Goal: Information Seeking & Learning: Learn about a topic

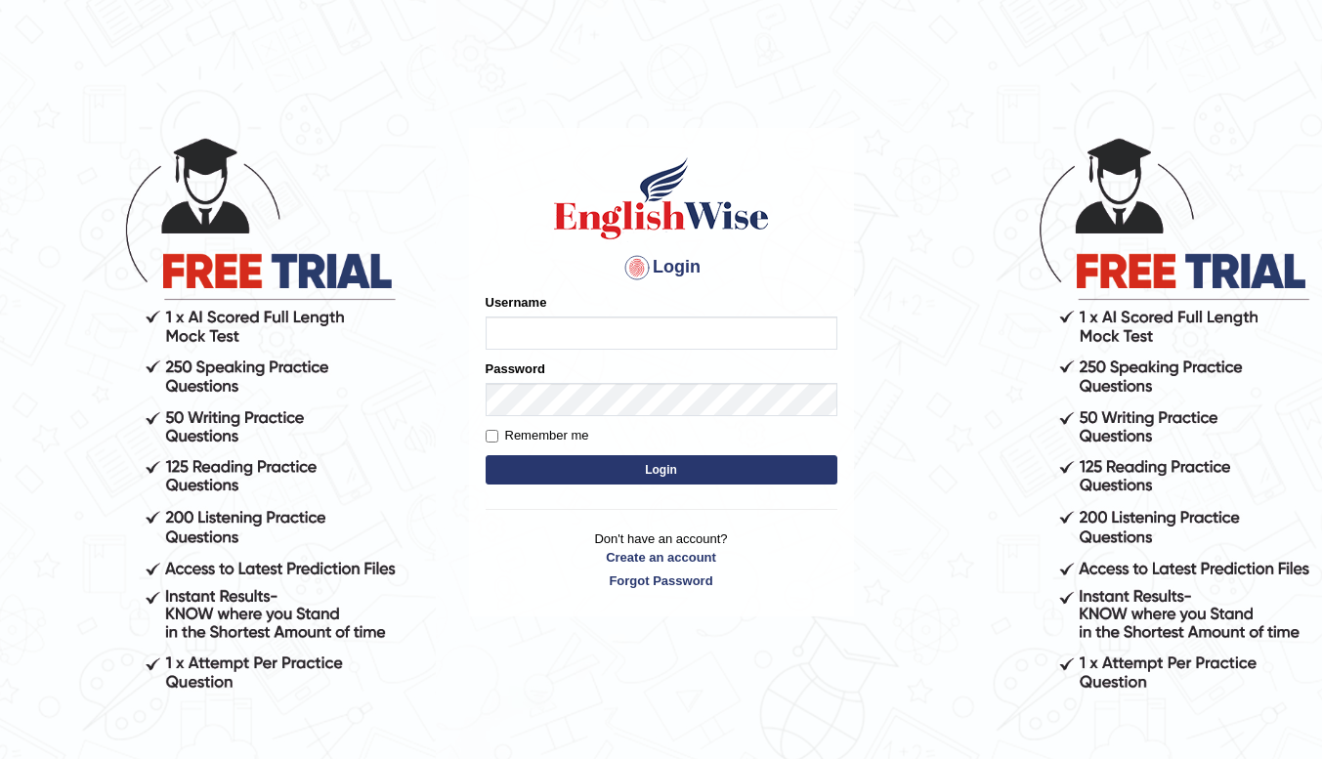
type input "PTEChakra"
click at [614, 462] on button "Login" at bounding box center [662, 469] width 352 height 29
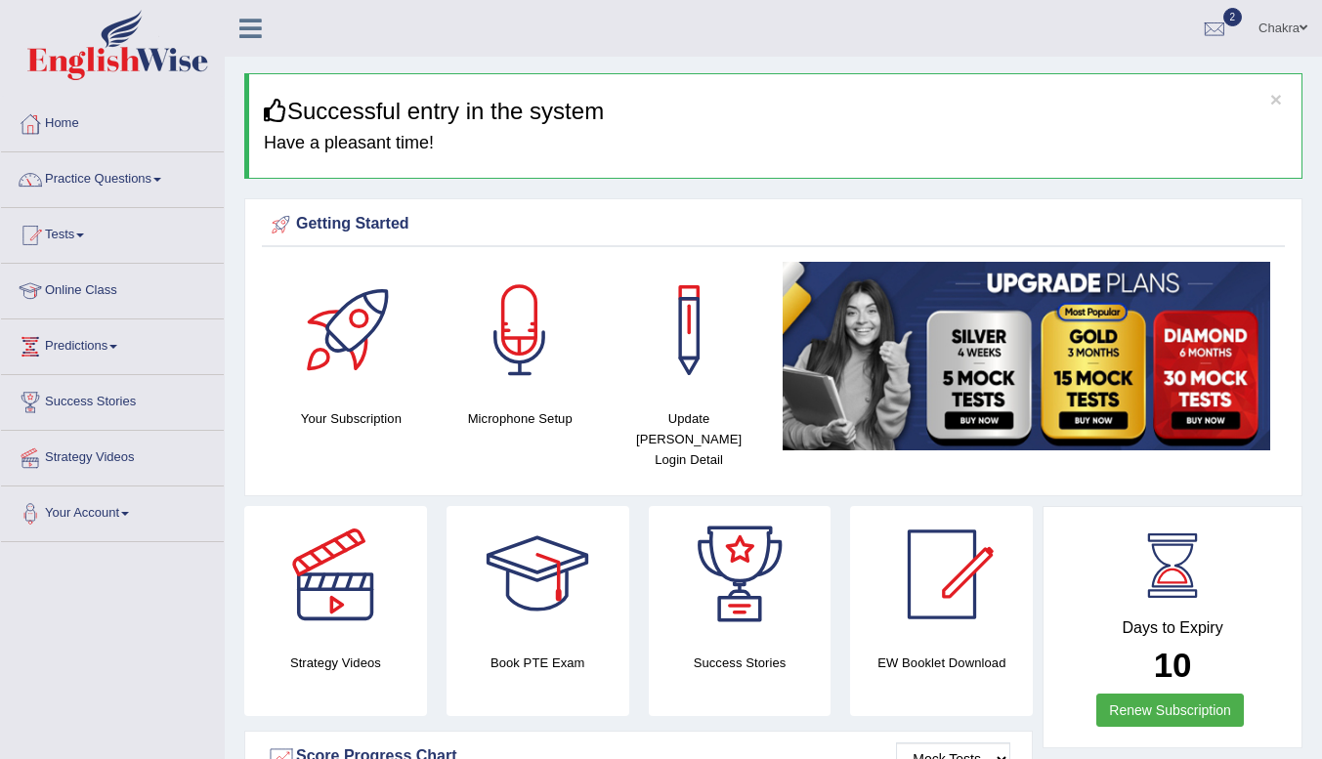
click at [82, 291] on link "Online Class" at bounding box center [112, 288] width 223 height 49
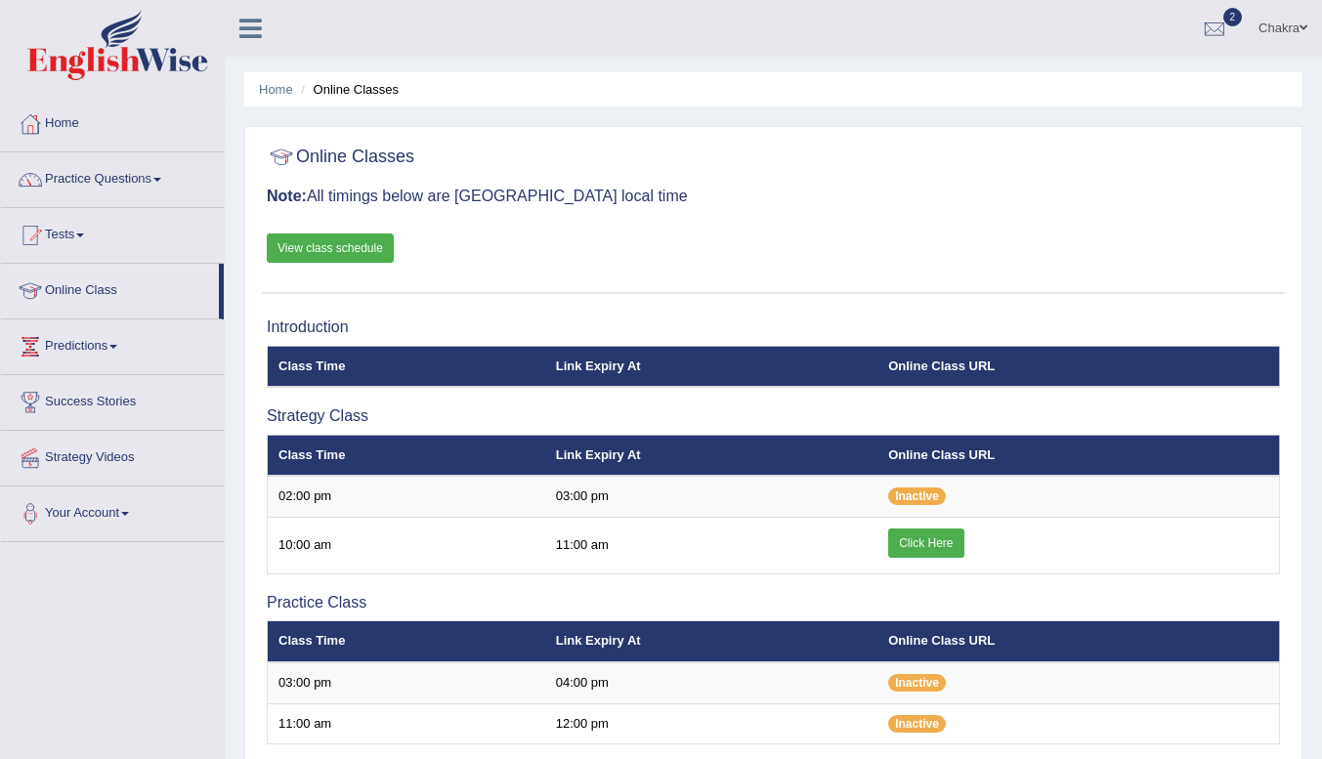
click at [926, 542] on link "Click Here" at bounding box center [925, 543] width 75 height 29
click at [97, 184] on link "Practice Questions" at bounding box center [112, 176] width 223 height 49
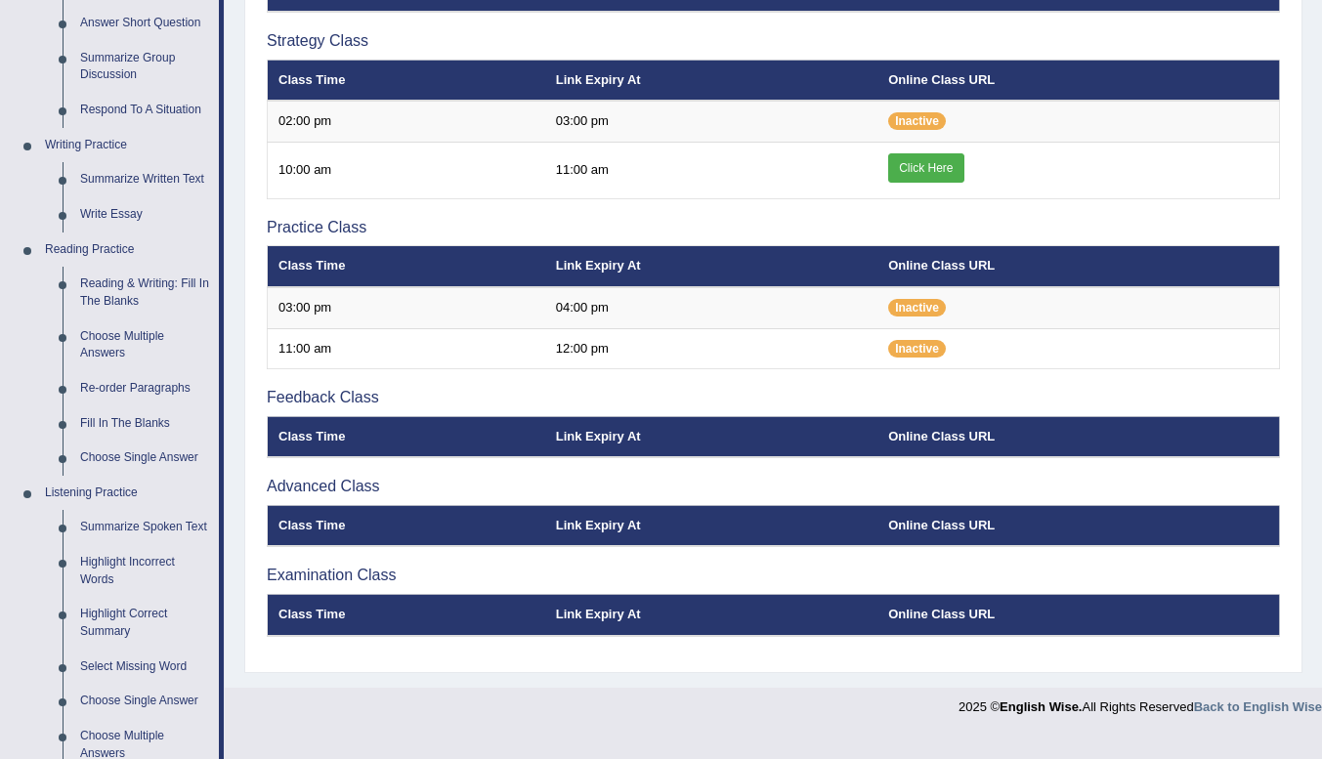
scroll to position [375, 0]
click at [115, 288] on link "Reading & Writing: Fill In The Blanks" at bounding box center [145, 293] width 148 height 52
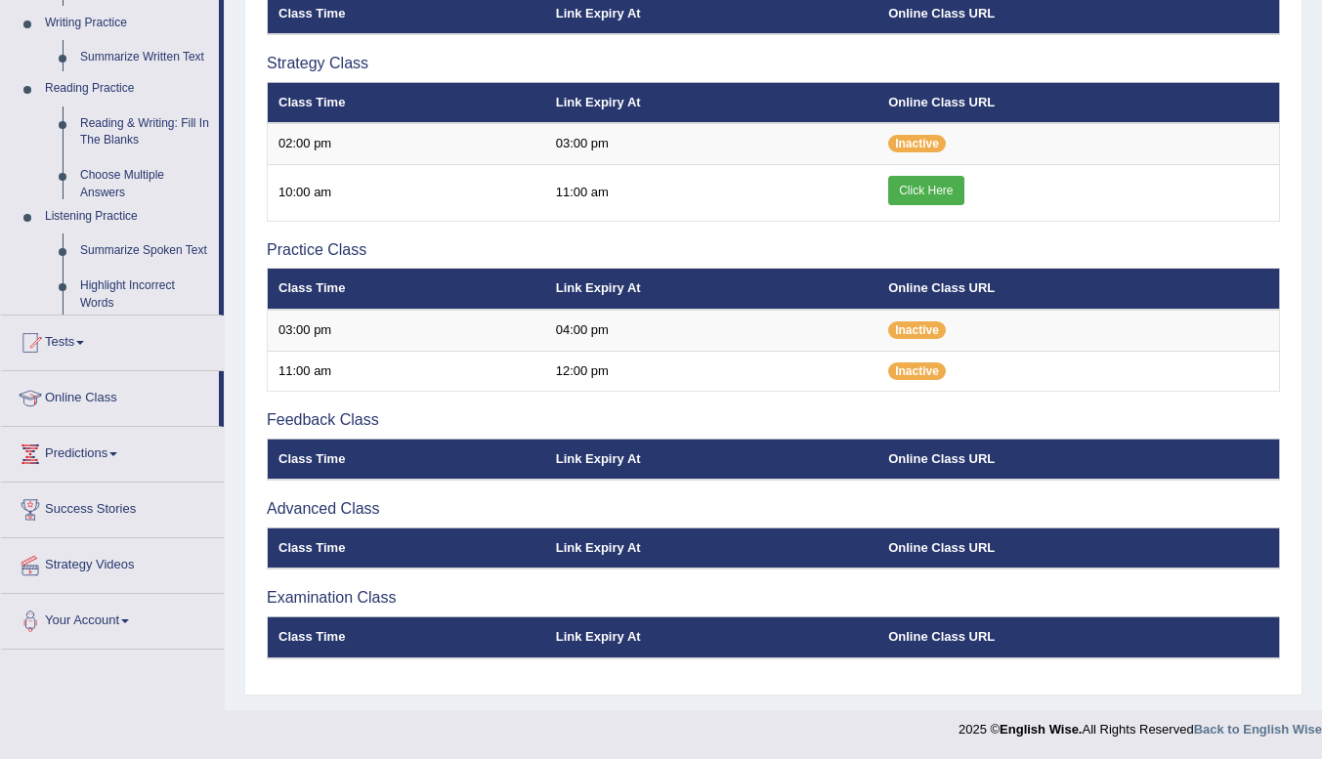
scroll to position [353, 0]
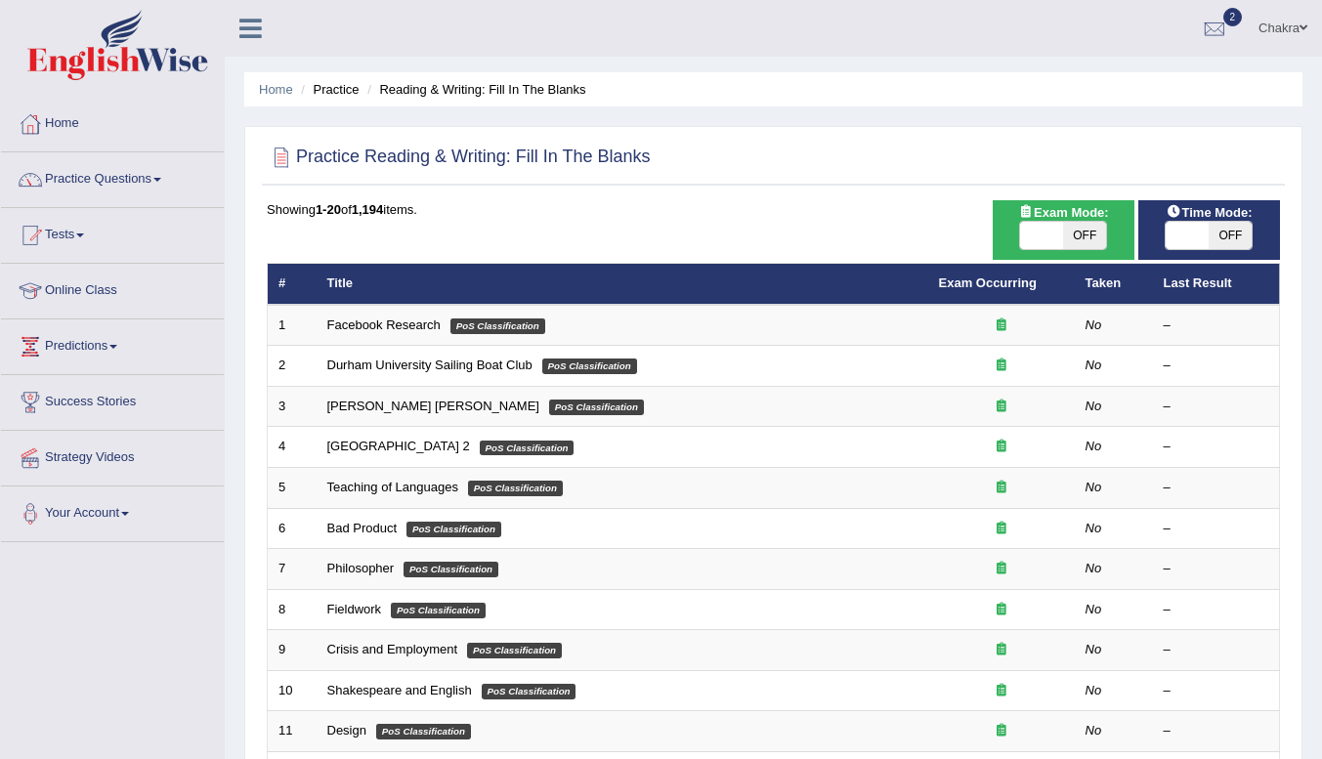
click at [373, 327] on link "Facebook Research" at bounding box center [383, 325] width 113 height 15
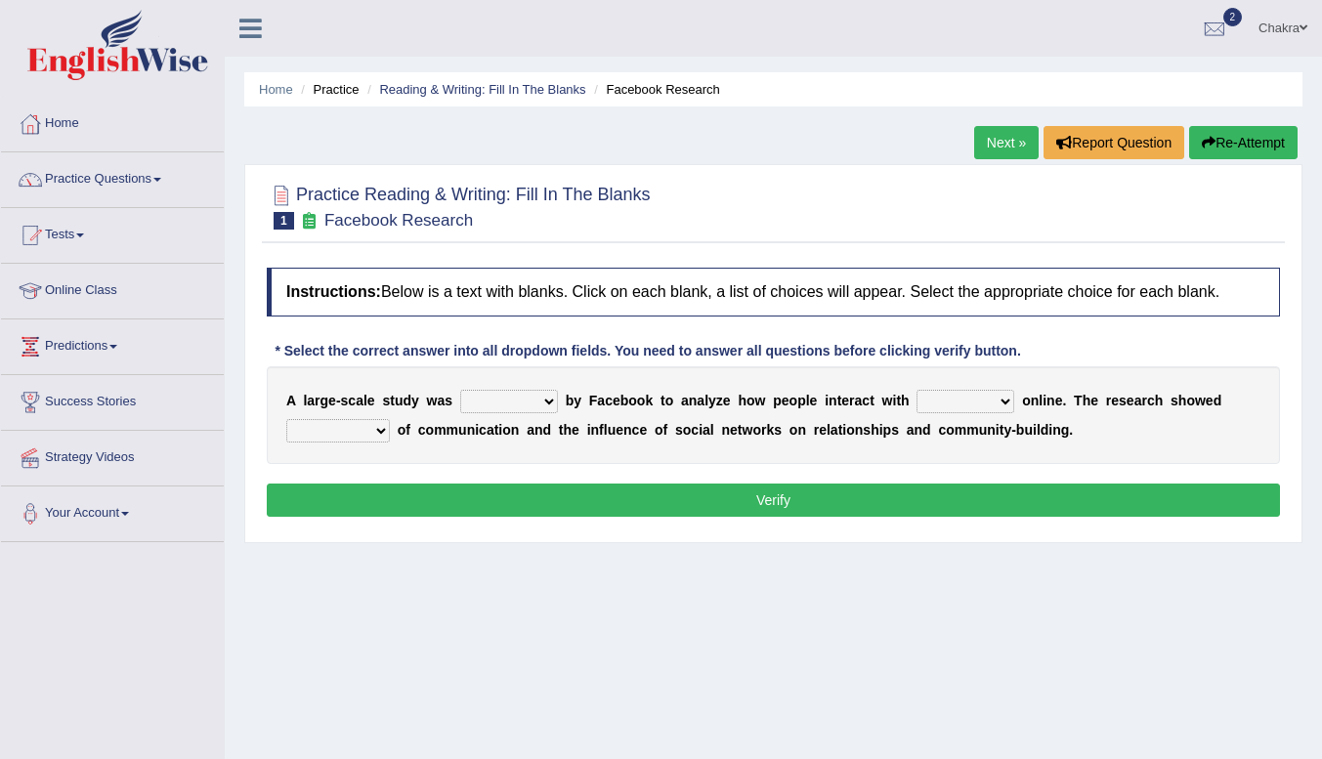
click at [550, 408] on select "surveyed had asked made" at bounding box center [509, 401] width 98 height 23
select select "surveyed"
click at [460, 390] on select "surveyed had asked made" at bounding box center [509, 401] width 98 height 23
click at [1018, 403] on b at bounding box center [1018, 401] width 8 height 16
click at [996, 399] on select "together all each other another" at bounding box center [965, 401] width 98 height 23
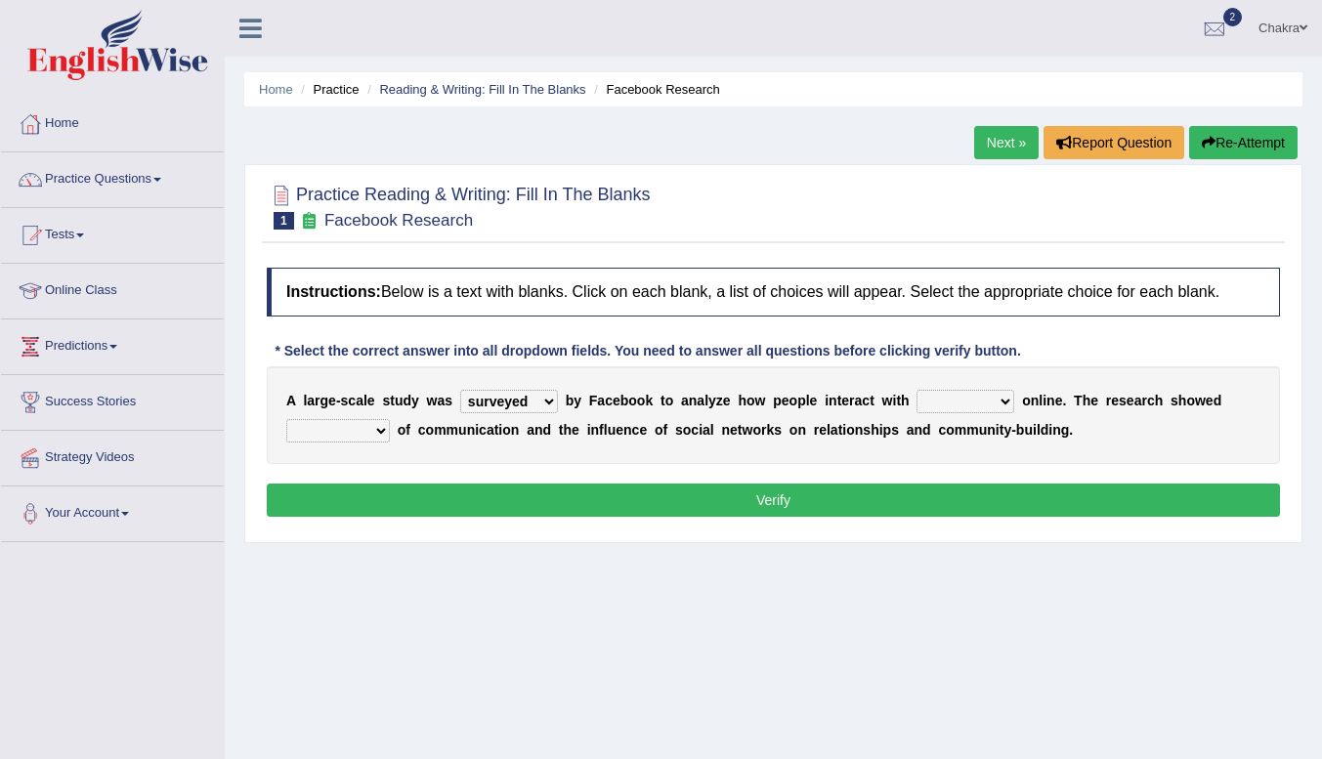
select select "each other"
click at [916, 390] on select "together all each other another" at bounding box center [965, 401] width 98 height 23
click at [380, 439] on select "advantages standards fellowships patterns" at bounding box center [338, 430] width 104 height 23
click at [724, 485] on button "Verify" at bounding box center [773, 500] width 1013 height 33
click at [368, 422] on select "advantages standards fellowships patterns" at bounding box center [338, 430] width 104 height 23
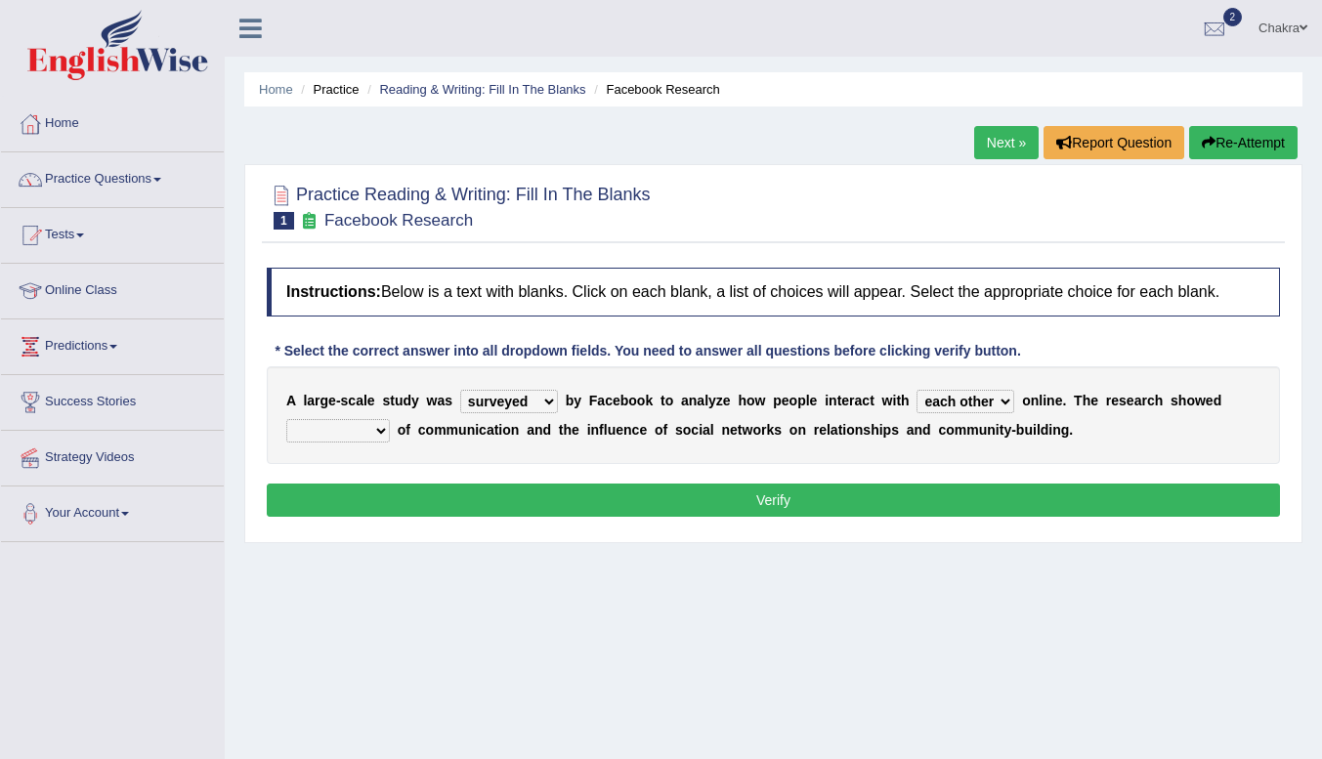
select select "standards"
click at [286, 419] on select "advantages standards fellowships patterns" at bounding box center [338, 430] width 104 height 23
click at [713, 502] on button "Verify" at bounding box center [773, 500] width 1013 height 33
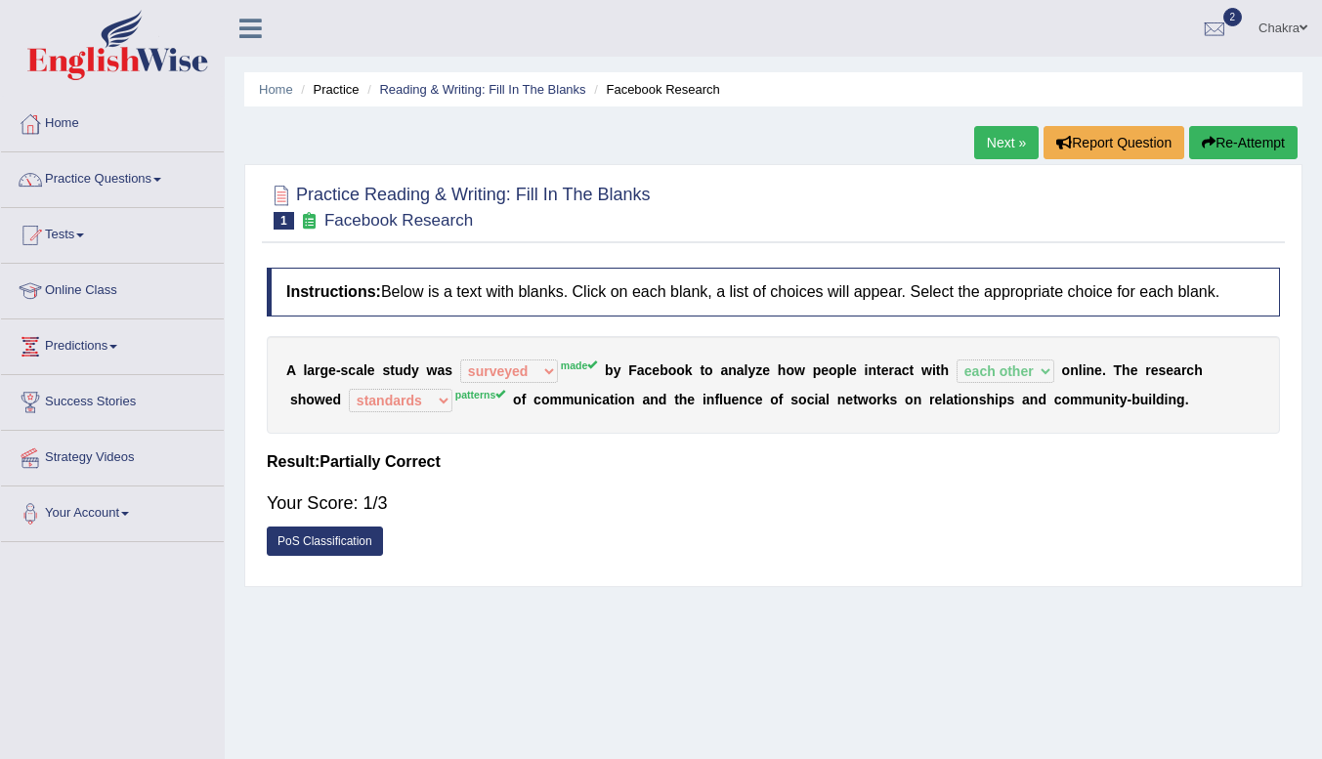
click at [989, 141] on link "Next »" at bounding box center [1006, 142] width 64 height 33
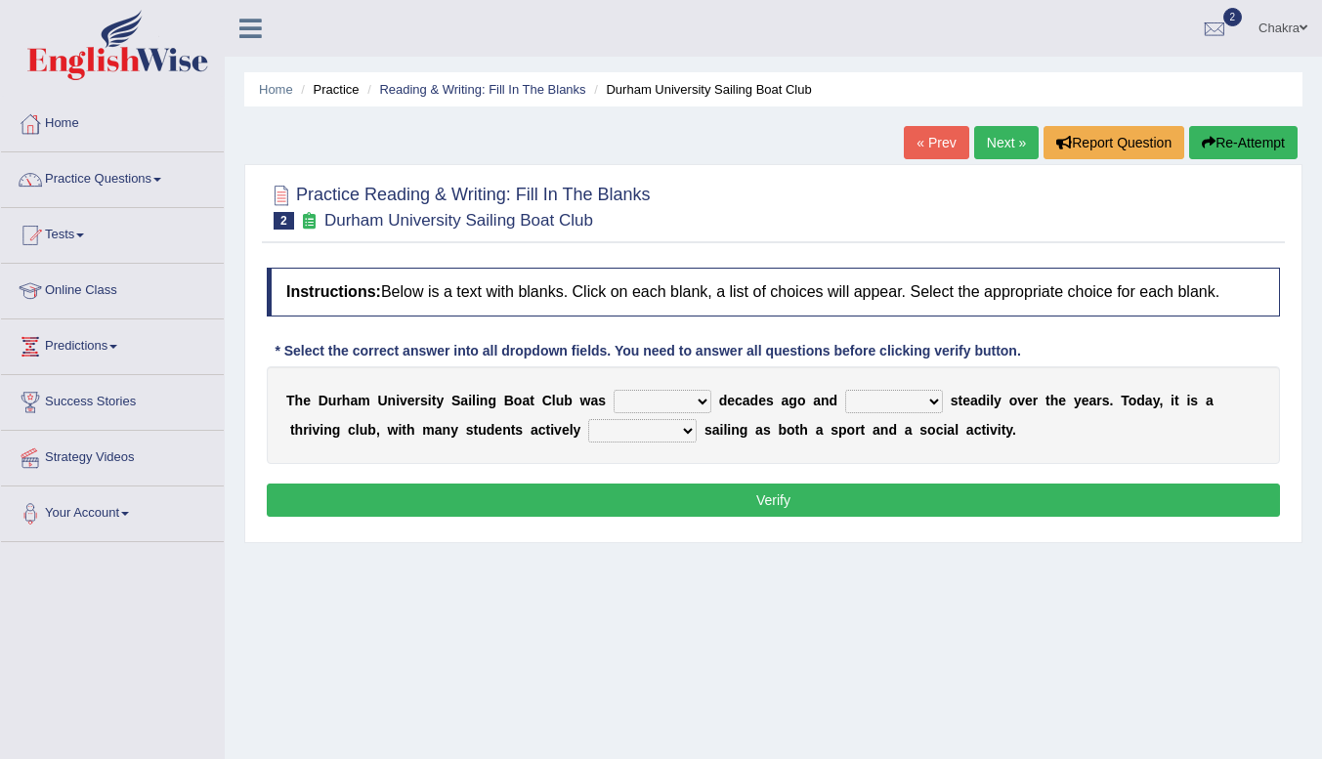
click at [714, 402] on b at bounding box center [715, 401] width 8 height 16
click at [690, 396] on select "found fund founded find" at bounding box center [663, 401] width 98 height 23
select select "found"
click at [614, 390] on select "found fund founded find" at bounding box center [663, 401] width 98 height 23
click at [946, 403] on b at bounding box center [947, 401] width 8 height 16
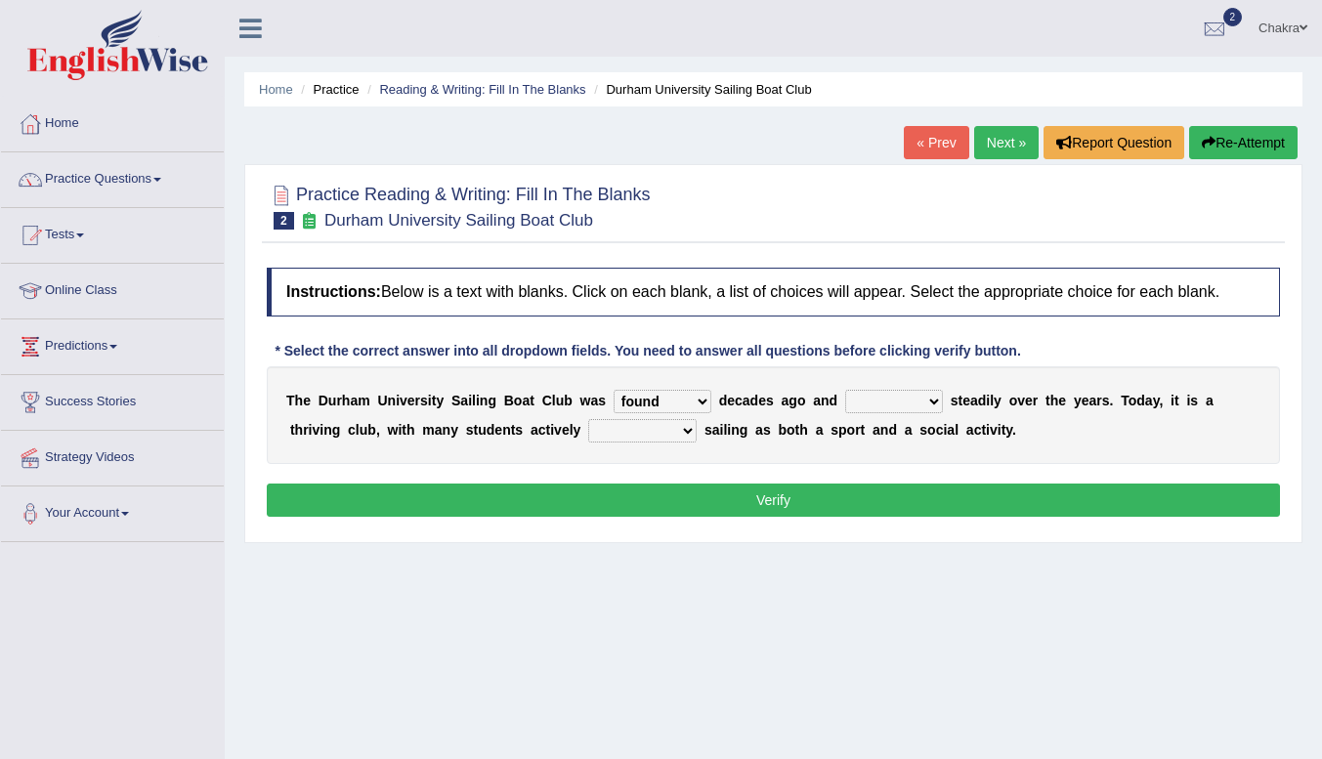
click at [925, 398] on select "grow growing has grown grown" at bounding box center [894, 401] width 98 height 23
select select "grow"
click at [845, 390] on select "grow growing has grown grown" at bounding box center [894, 401] width 98 height 23
click at [683, 436] on select "enjoy enjoyed are enjoying enjoying" at bounding box center [642, 430] width 108 height 23
select select "enjoy"
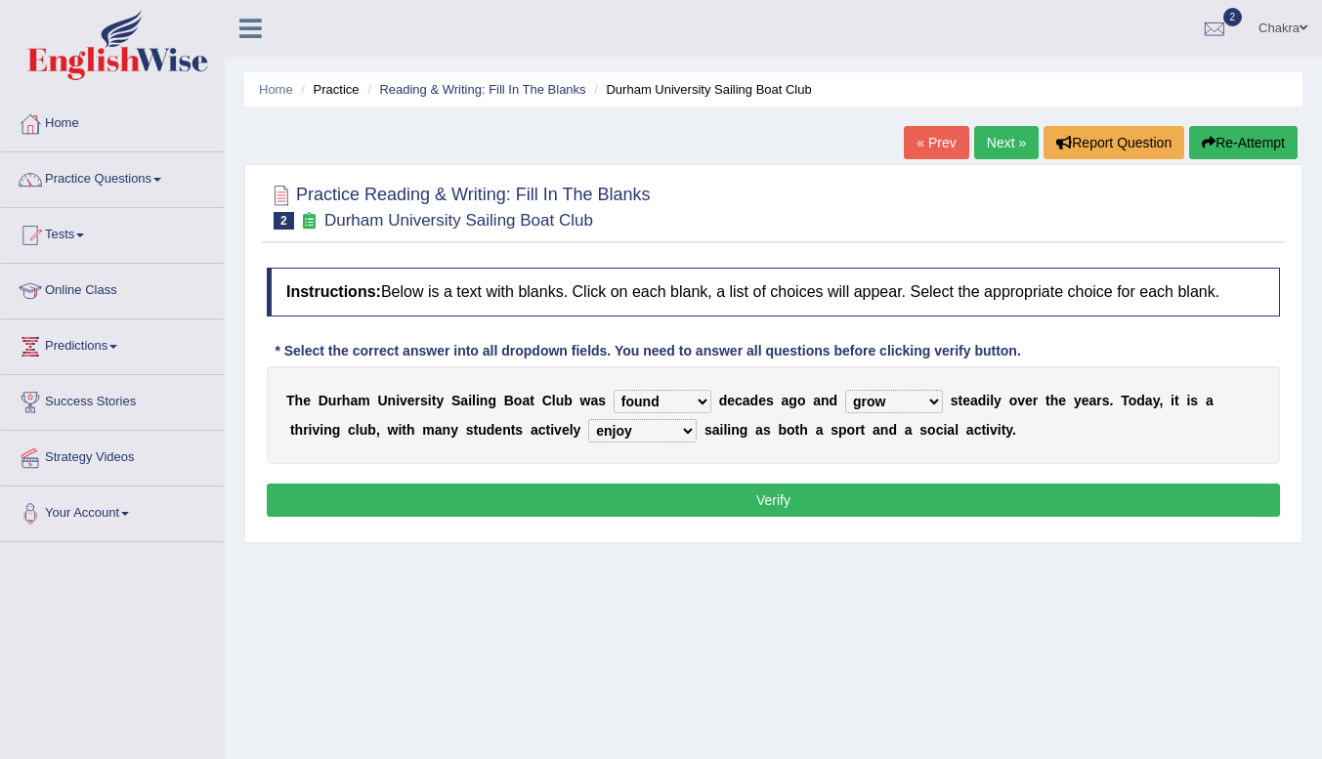
click at [588, 419] on select "enjoy enjoyed are enjoying enjoying" at bounding box center [642, 430] width 108 height 23
click at [703, 505] on button "Verify" at bounding box center [773, 500] width 1013 height 33
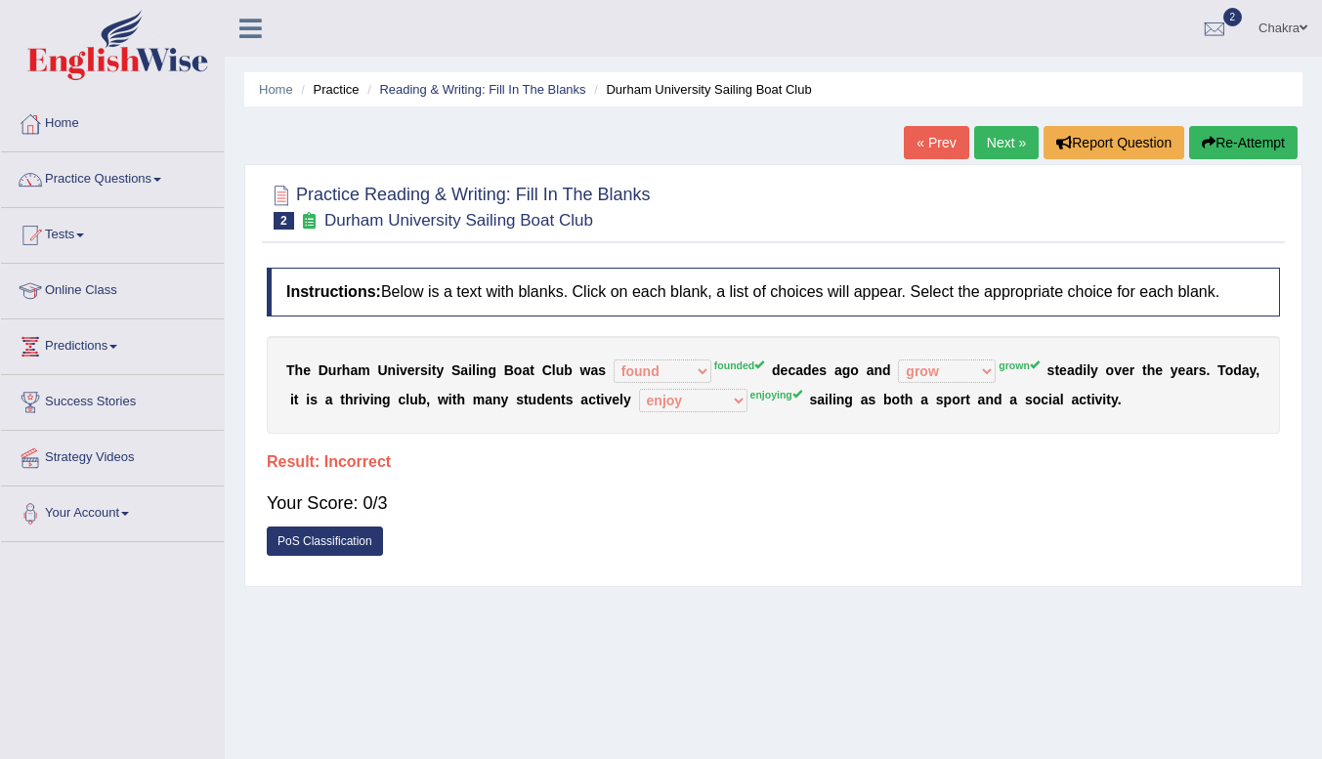
click at [1003, 132] on link "Next »" at bounding box center [1006, 142] width 64 height 33
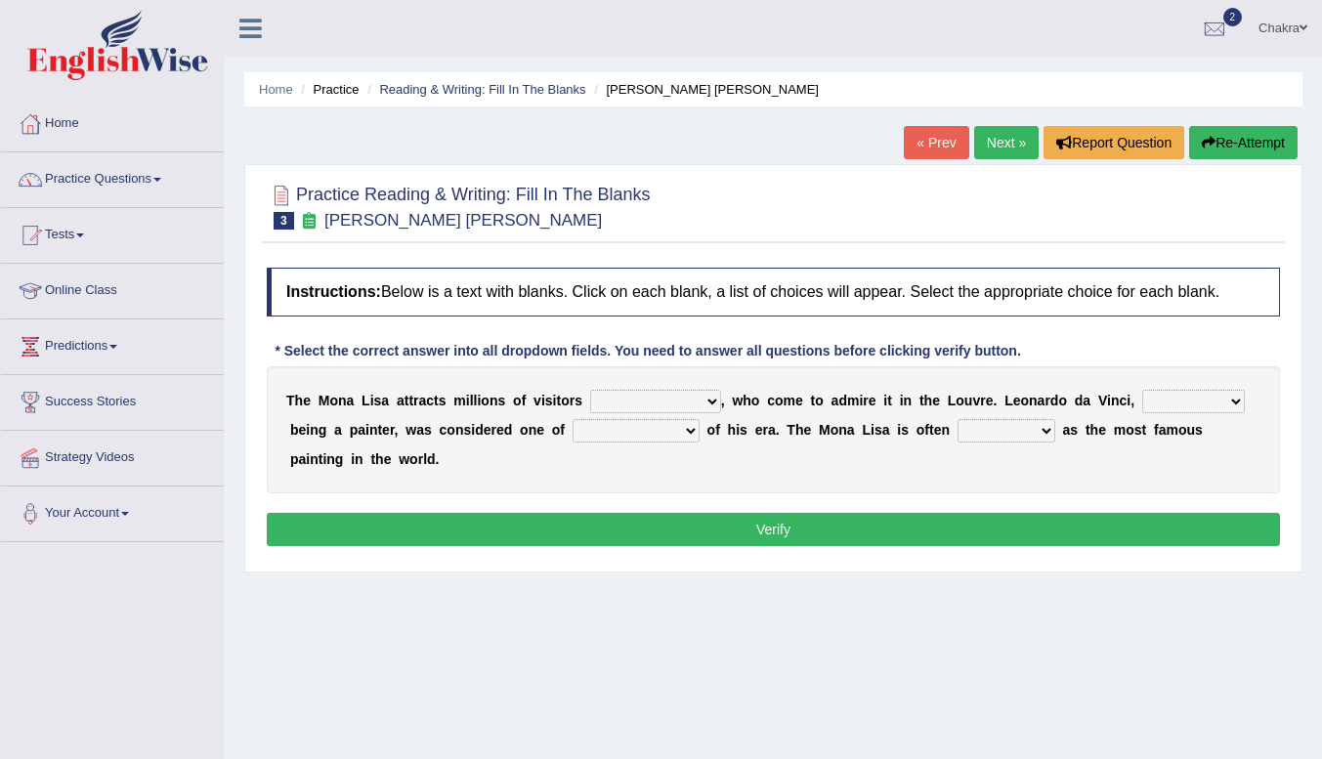
click at [693, 394] on select "around the year the all year all year round per year" at bounding box center [655, 401] width 131 height 23
select select "all year round"
click at [590, 390] on select "around the year the all year all year round per year" at bounding box center [655, 401] width 131 height 23
click at [1228, 405] on select "rather than as much as as well as as long as" at bounding box center [1193, 401] width 103 height 23
select select "rather than"
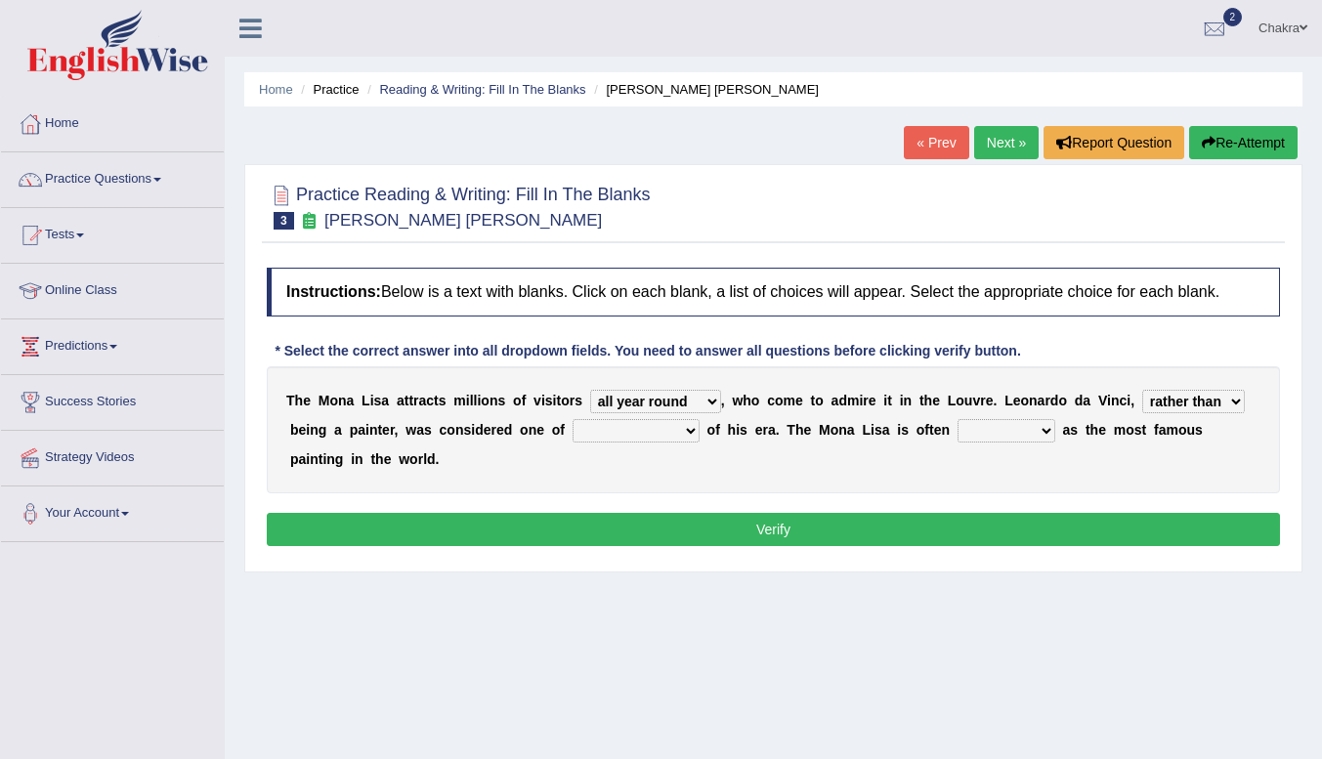
click at [1142, 390] on select "rather than as much as as well as as long as" at bounding box center [1193, 401] width 103 height 23
click at [686, 439] on select "better artists artist the better artist the best artists" at bounding box center [635, 430] width 127 height 23
select select "artist"
click at [572, 419] on select "better artists artist the better artist the best artists" at bounding box center [635, 430] width 127 height 23
click at [1035, 435] on select "classified suggested predicted described" at bounding box center [1006, 430] width 98 height 23
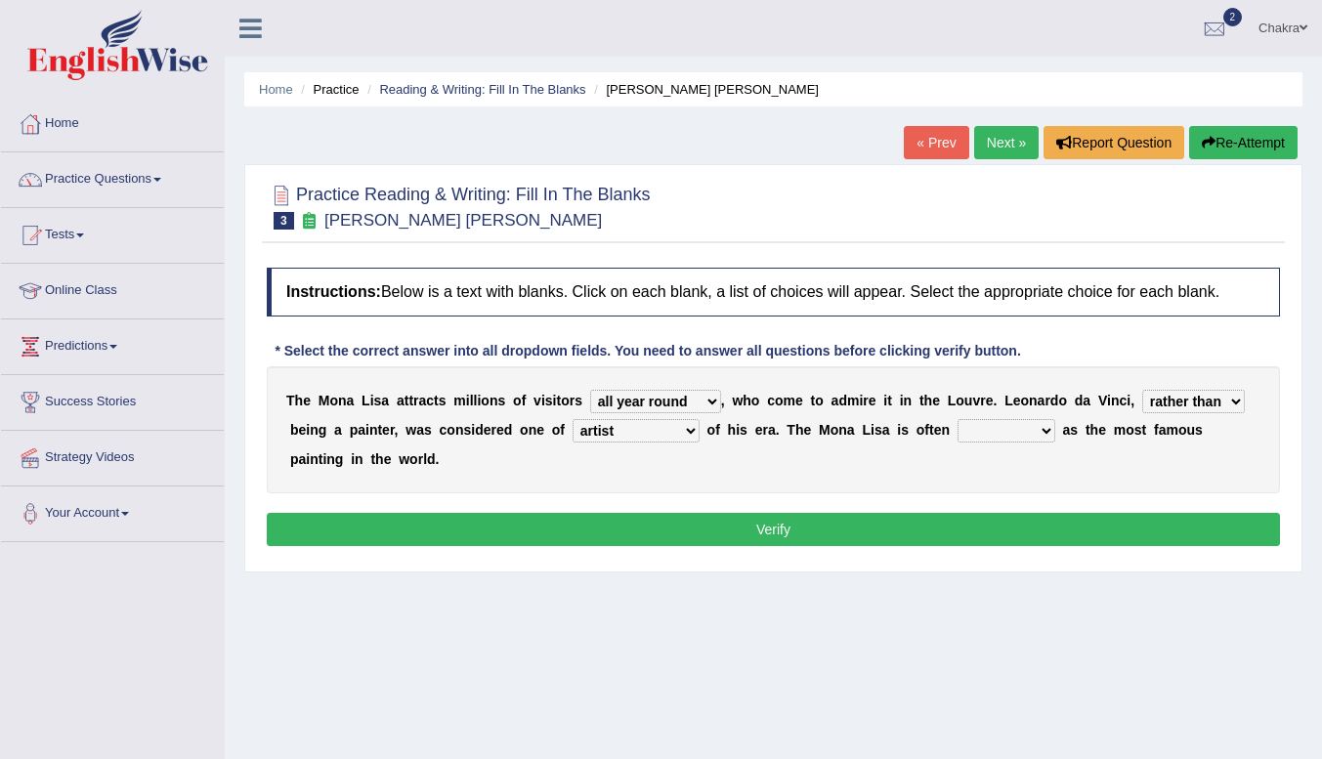
select select "described"
click at [957, 419] on select "classified suggested predicted described" at bounding box center [1006, 430] width 98 height 23
click at [764, 533] on button "Verify" at bounding box center [773, 529] width 1013 height 33
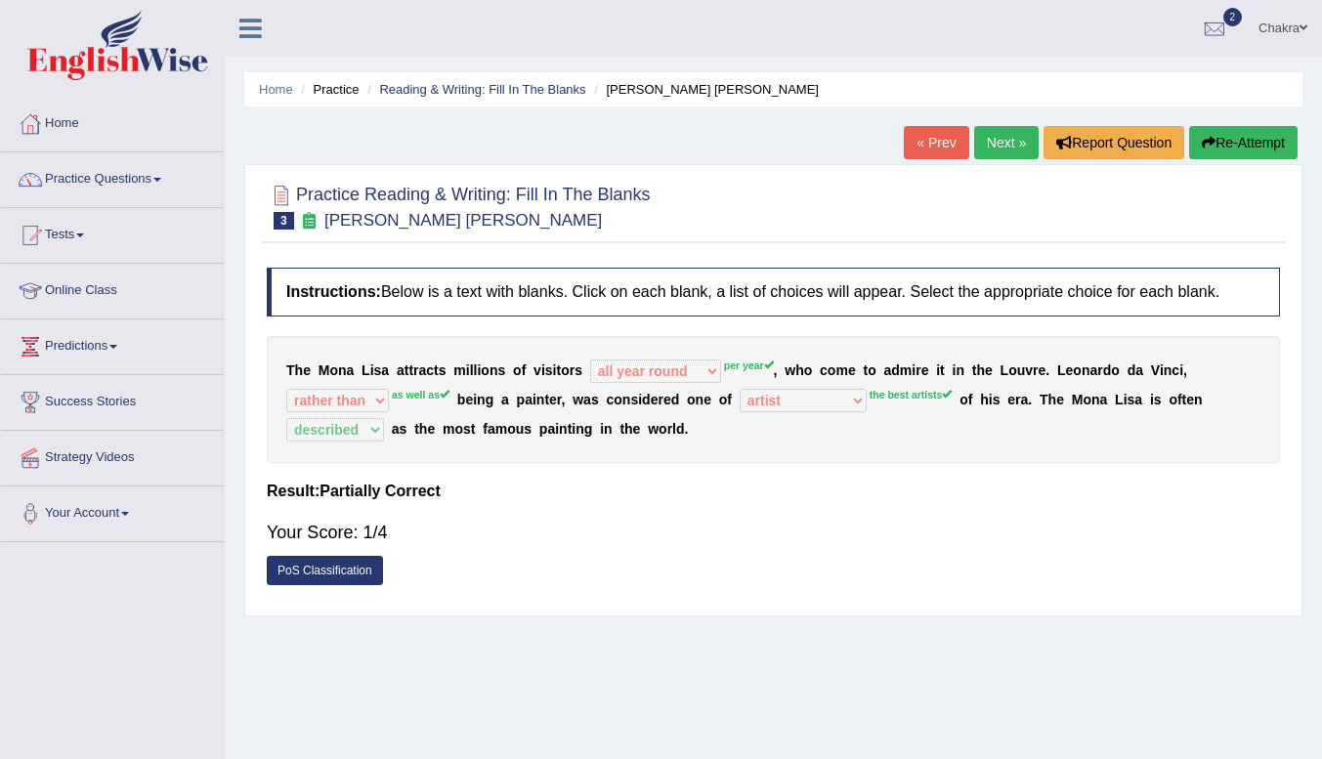
click at [988, 133] on link "Next »" at bounding box center [1006, 142] width 64 height 33
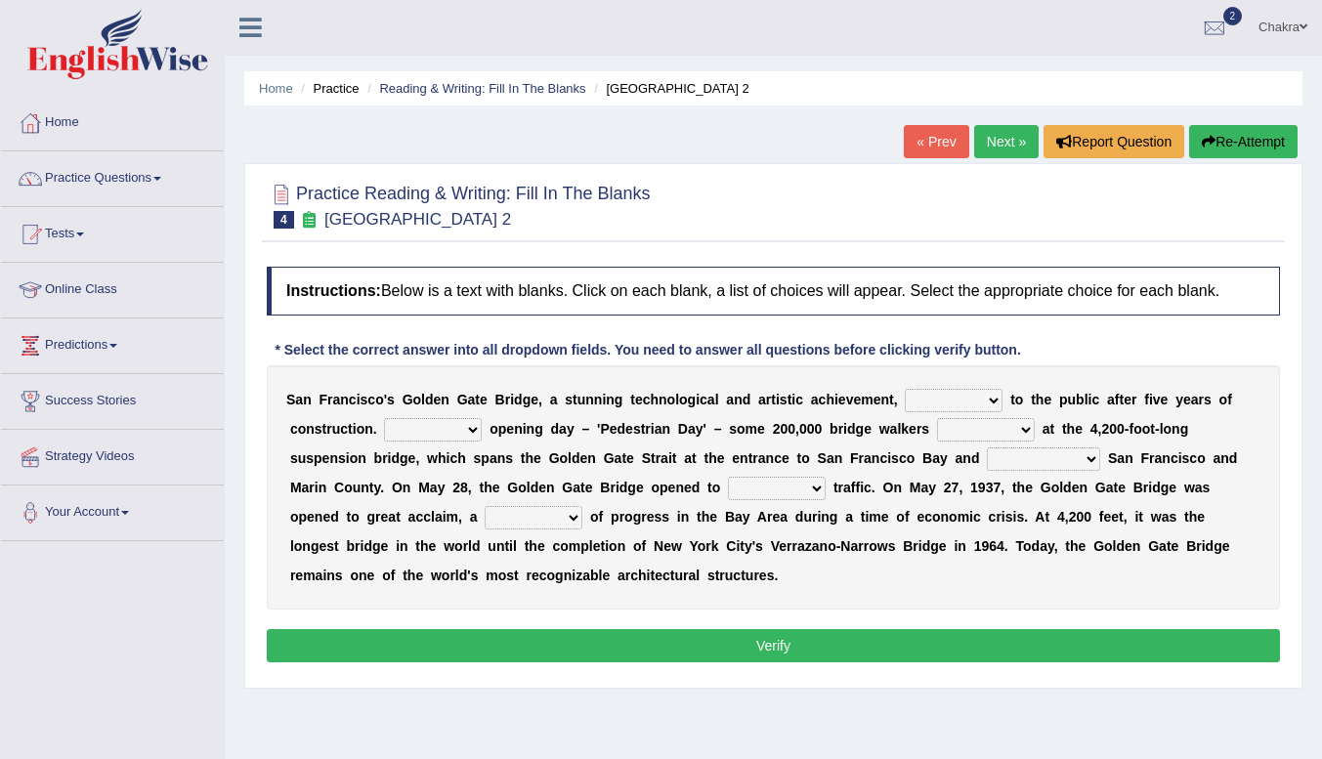
scroll to position [6, 0]
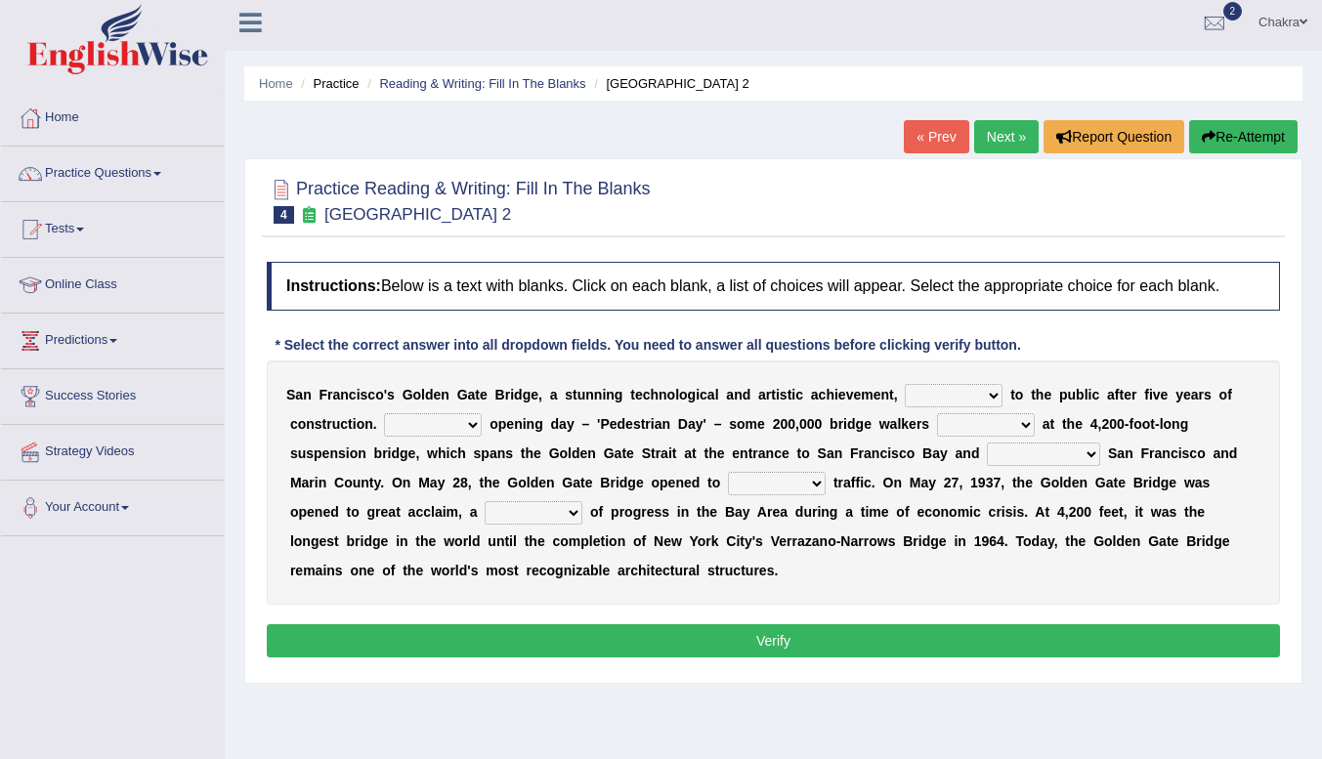
click at [445, 395] on b "n" at bounding box center [445, 395] width 9 height 16
click at [1005, 395] on b at bounding box center [1006, 395] width 8 height 16
click at [988, 393] on select "opens closes appears equals" at bounding box center [954, 395] width 98 height 23
select select "appears"
click at [905, 384] on select "opens closes appears equals" at bounding box center [954, 395] width 98 height 23
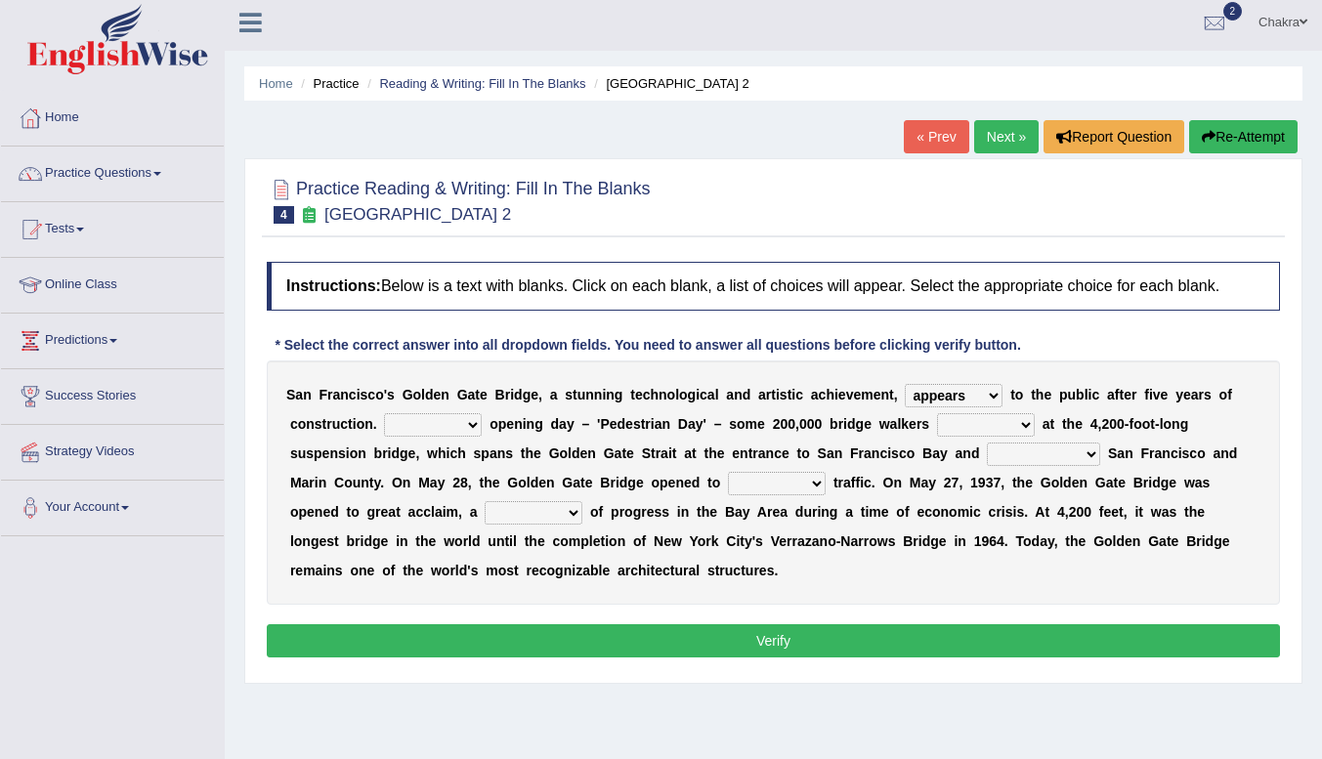
click at [456, 402] on b at bounding box center [453, 395] width 8 height 16
click at [462, 415] on select "On During Since When" at bounding box center [433, 424] width 98 height 23
select select "During"
click at [384, 413] on select "On During Since When" at bounding box center [433, 424] width 98 height 23
click at [1012, 425] on select "stationed looked marveled laughed" at bounding box center [986, 424] width 98 height 23
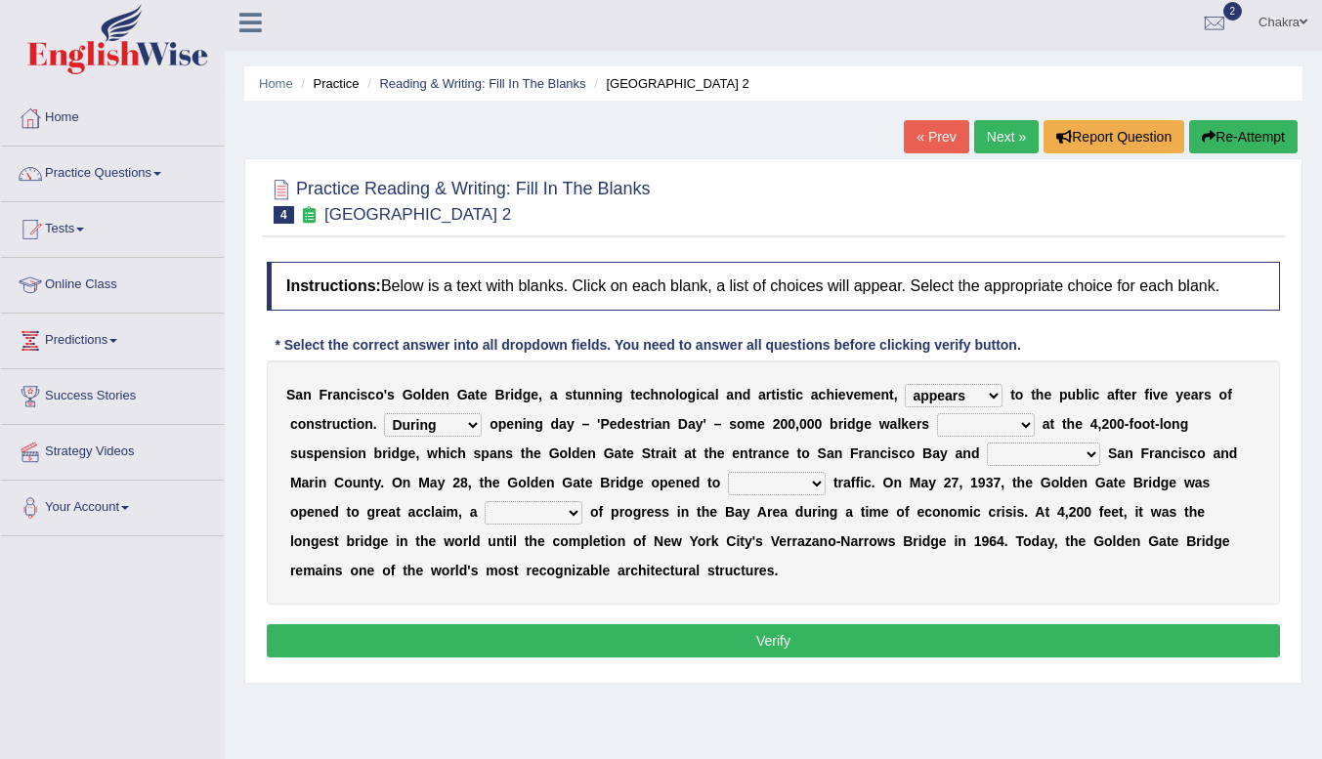
select select "looked"
click at [937, 413] on select "stationed looked marveled laughed" at bounding box center [986, 424] width 98 height 23
click at [1084, 460] on select "separates connects channels differentiates" at bounding box center [1043, 454] width 113 height 23
select select "connects"
click at [987, 443] on select "separates connects channels differentiates" at bounding box center [1043, 454] width 113 height 23
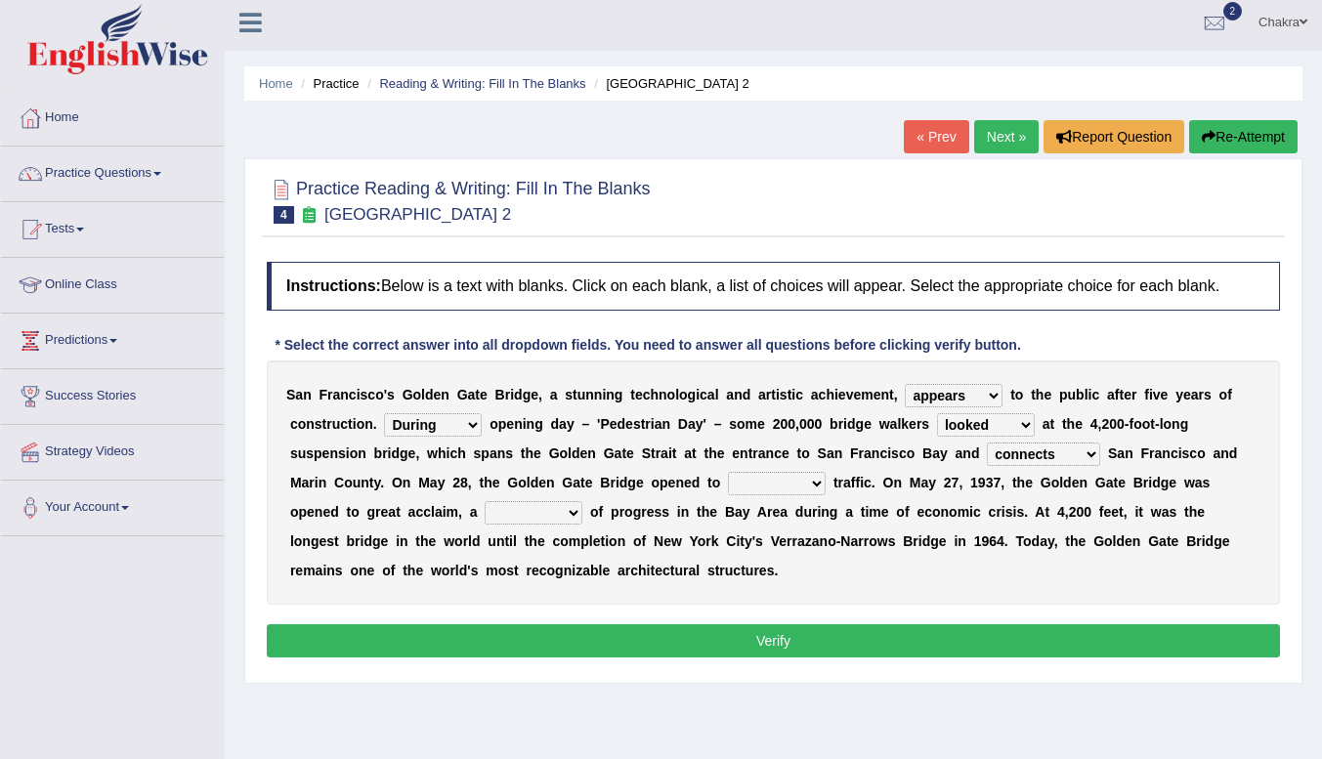
click at [828, 486] on b at bounding box center [830, 483] width 8 height 16
click at [783, 485] on select "aquatic vehicular airborne watertight" at bounding box center [777, 483] width 98 height 23
select select "vehicular"
click at [728, 472] on select "aquatic vehicular airborne watertight" at bounding box center [777, 483] width 98 height 23
click at [566, 514] on select "denial symbol technique yield" at bounding box center [534, 512] width 98 height 23
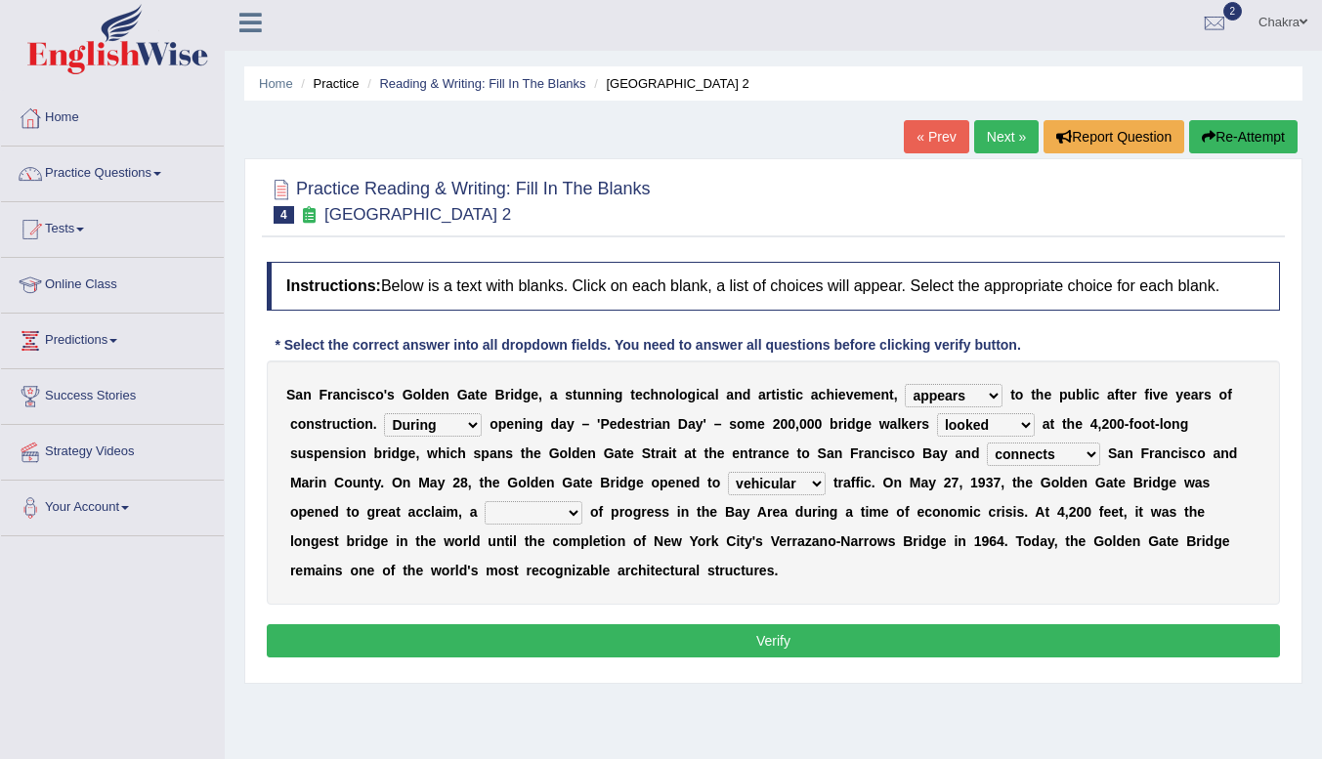
select select "symbol"
click at [485, 501] on select "denial symbol technique yield" at bounding box center [534, 512] width 98 height 23
click at [693, 656] on button "Verify" at bounding box center [773, 640] width 1013 height 33
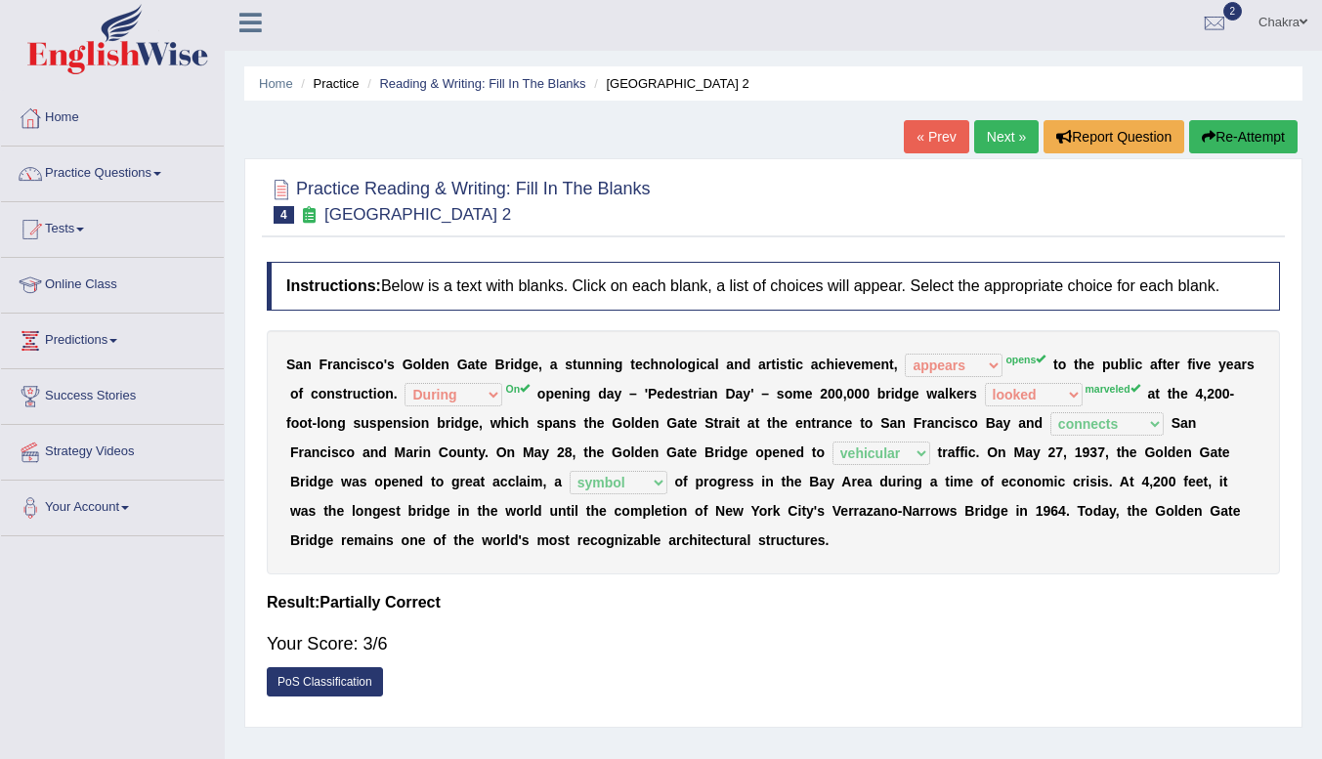
click at [1241, 137] on button "Re-Attempt" at bounding box center [1243, 136] width 108 height 33
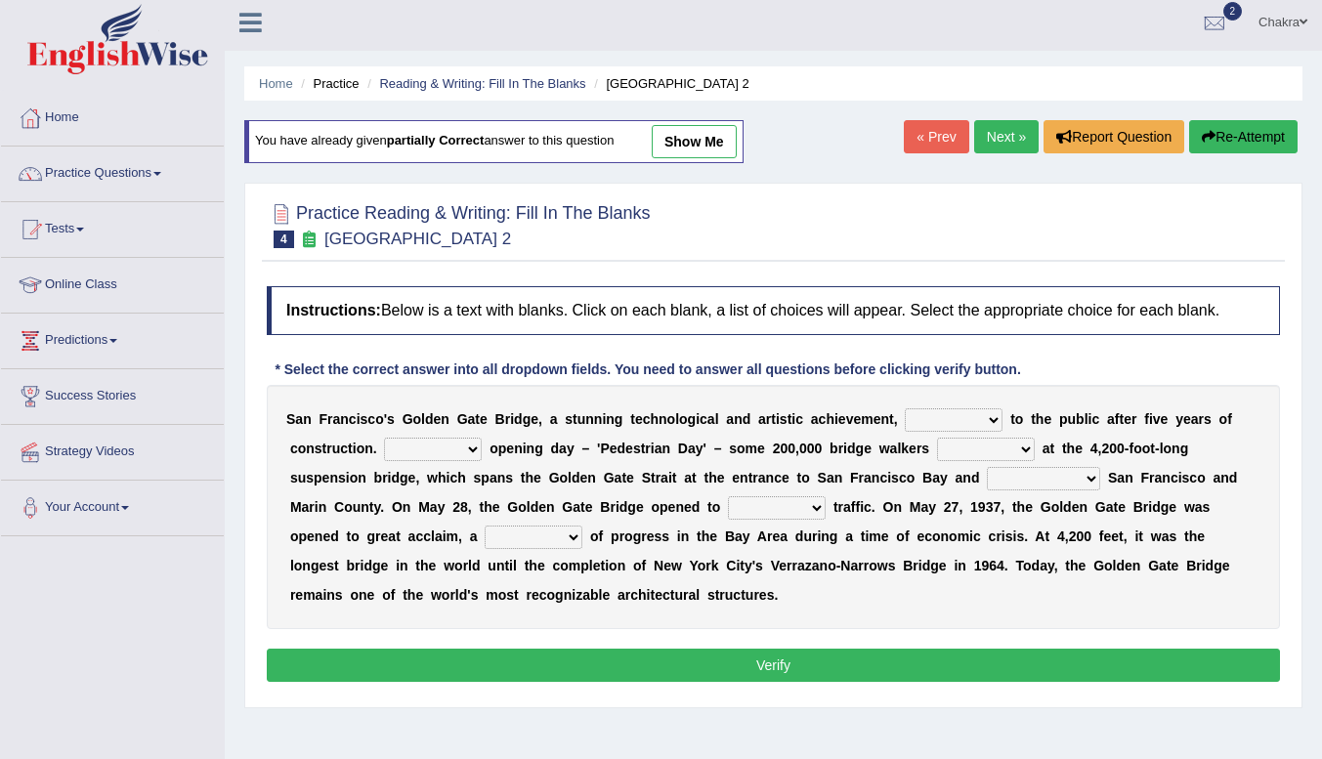
click at [966, 421] on select "opens closes appears equals" at bounding box center [954, 419] width 98 height 23
select select "opens"
click at [905, 408] on select "opens closes appears equals" at bounding box center [954, 419] width 98 height 23
click at [435, 459] on select "On During Since When" at bounding box center [433, 449] width 98 height 23
select select "On"
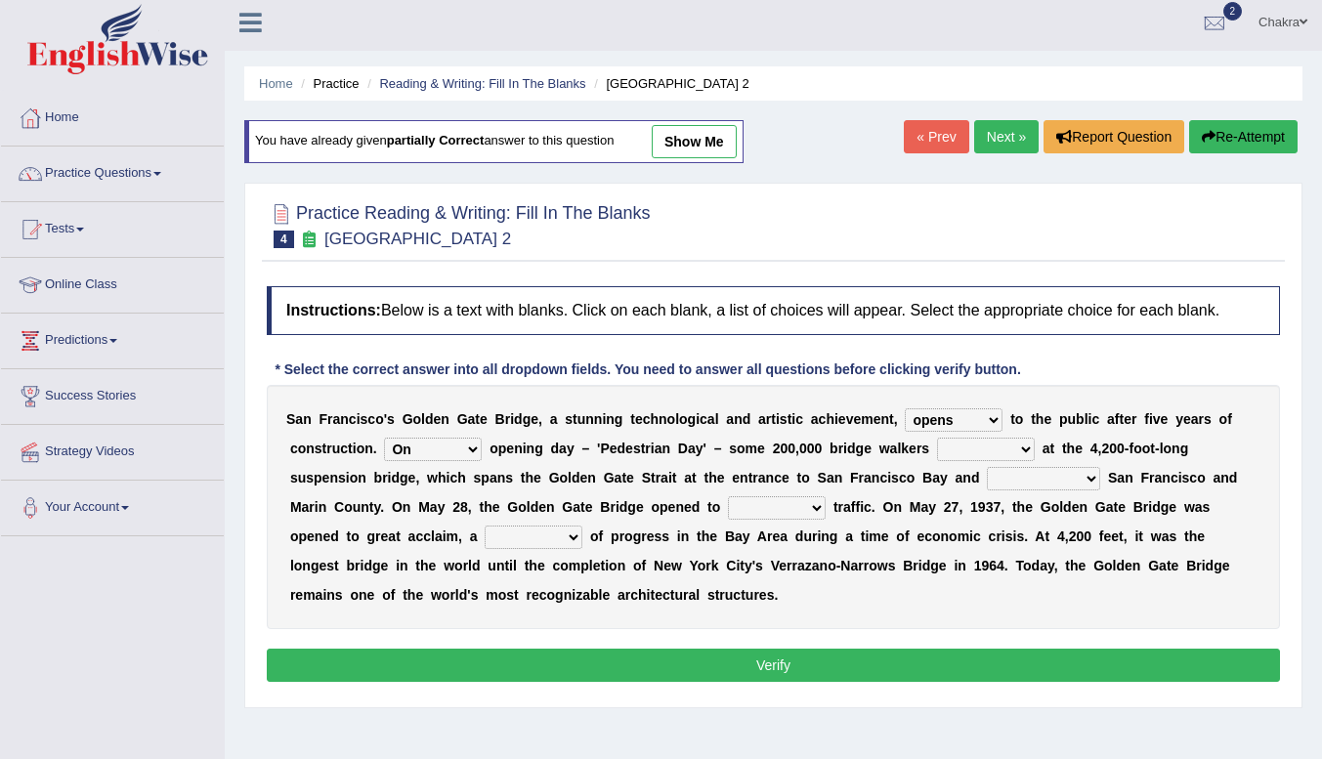
click at [384, 438] on select "On During Since When" at bounding box center [433, 449] width 98 height 23
click at [473, 453] on select "On During Since When" at bounding box center [433, 449] width 98 height 23
click at [439, 446] on select "On During Since When" at bounding box center [433, 449] width 98 height 23
click at [1037, 448] on b at bounding box center [1039, 449] width 8 height 16
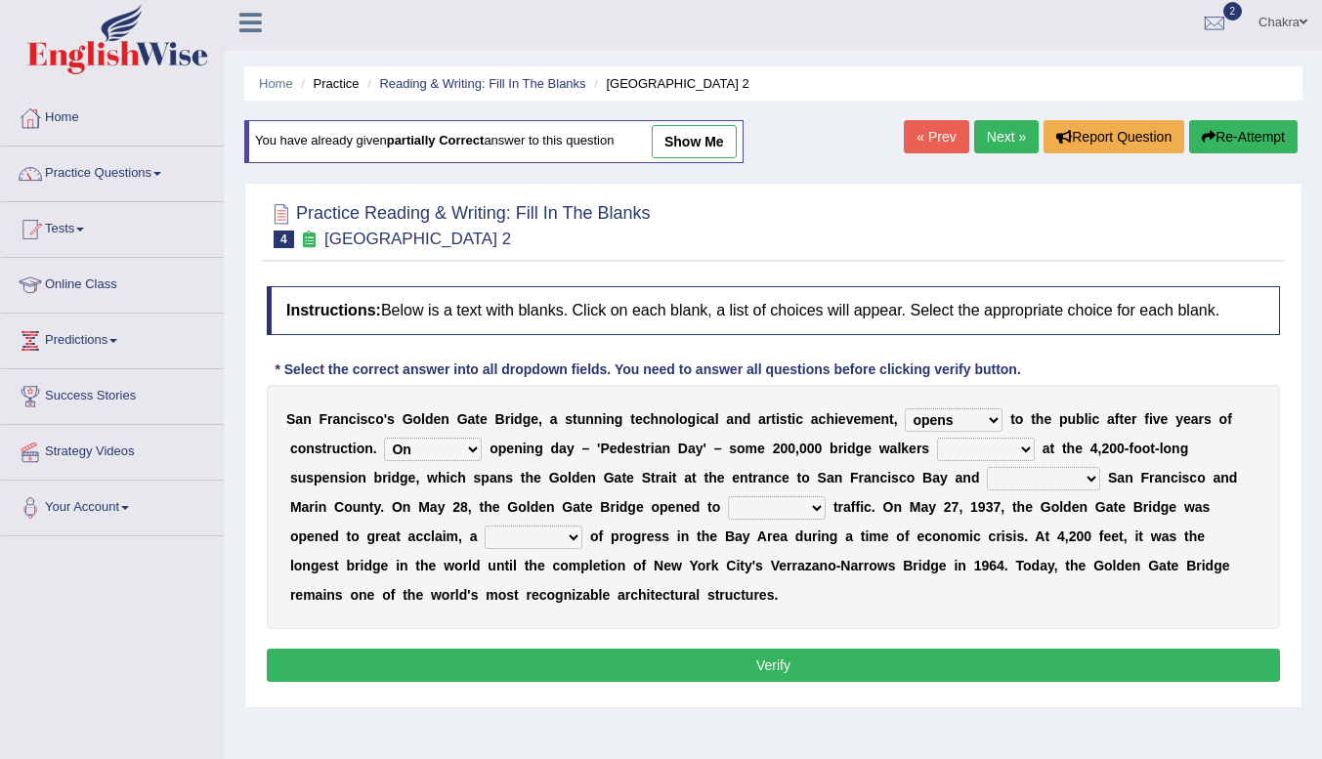
click at [995, 450] on select "stationed looked marveled laughed" at bounding box center [986, 449] width 98 height 23
select select "marveled"
click at [937, 438] on select "stationed looked marveled laughed" at bounding box center [986, 449] width 98 height 23
click at [801, 508] on select "aquatic vehicular airborne watertight" at bounding box center [777, 507] width 98 height 23
select select "vehicular"
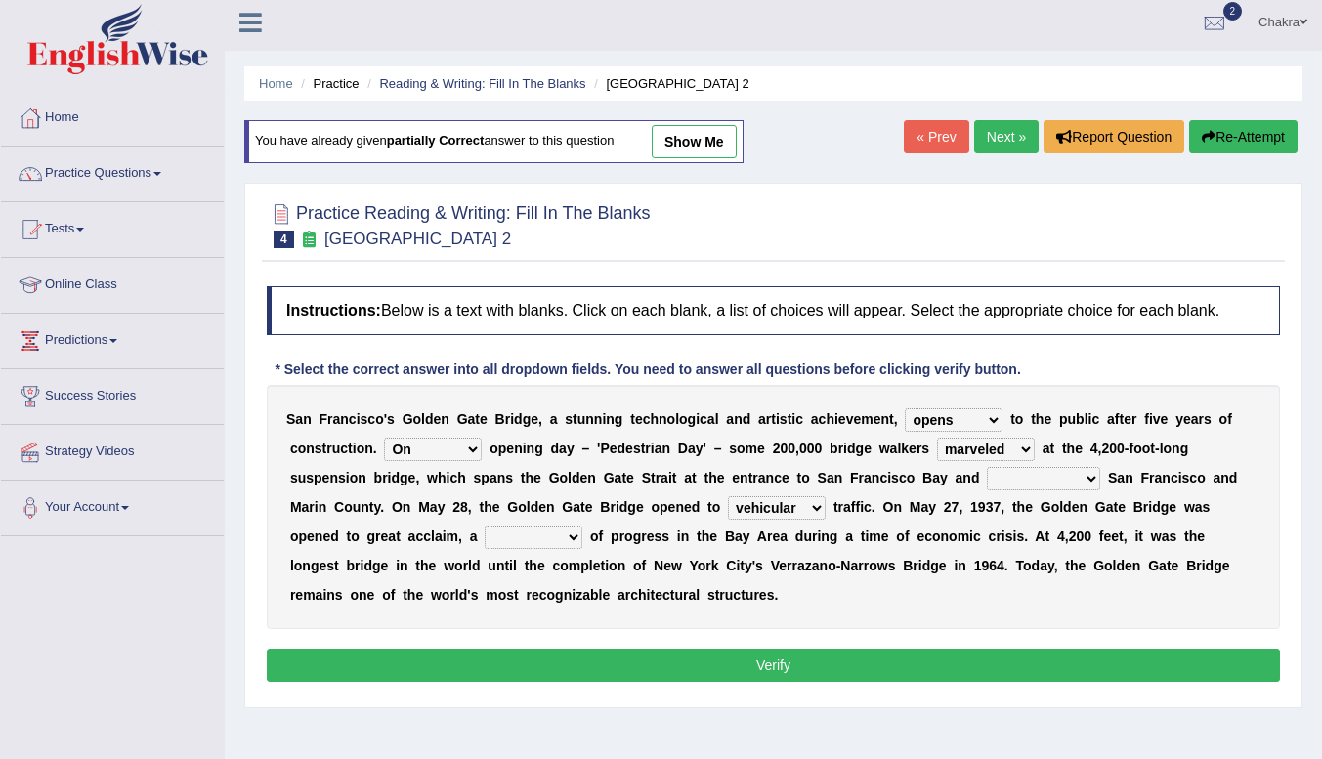
click at [728, 496] on select "aquatic vehicular airborne watertight" at bounding box center [777, 507] width 98 height 23
click at [1060, 478] on select "separates connects channels differentiates" at bounding box center [1043, 478] width 113 height 23
select select "connects"
click at [987, 467] on select "separates connects channels differentiates" at bounding box center [1043, 478] width 113 height 23
click at [543, 545] on select "denial symbol technique yield" at bounding box center [534, 537] width 98 height 23
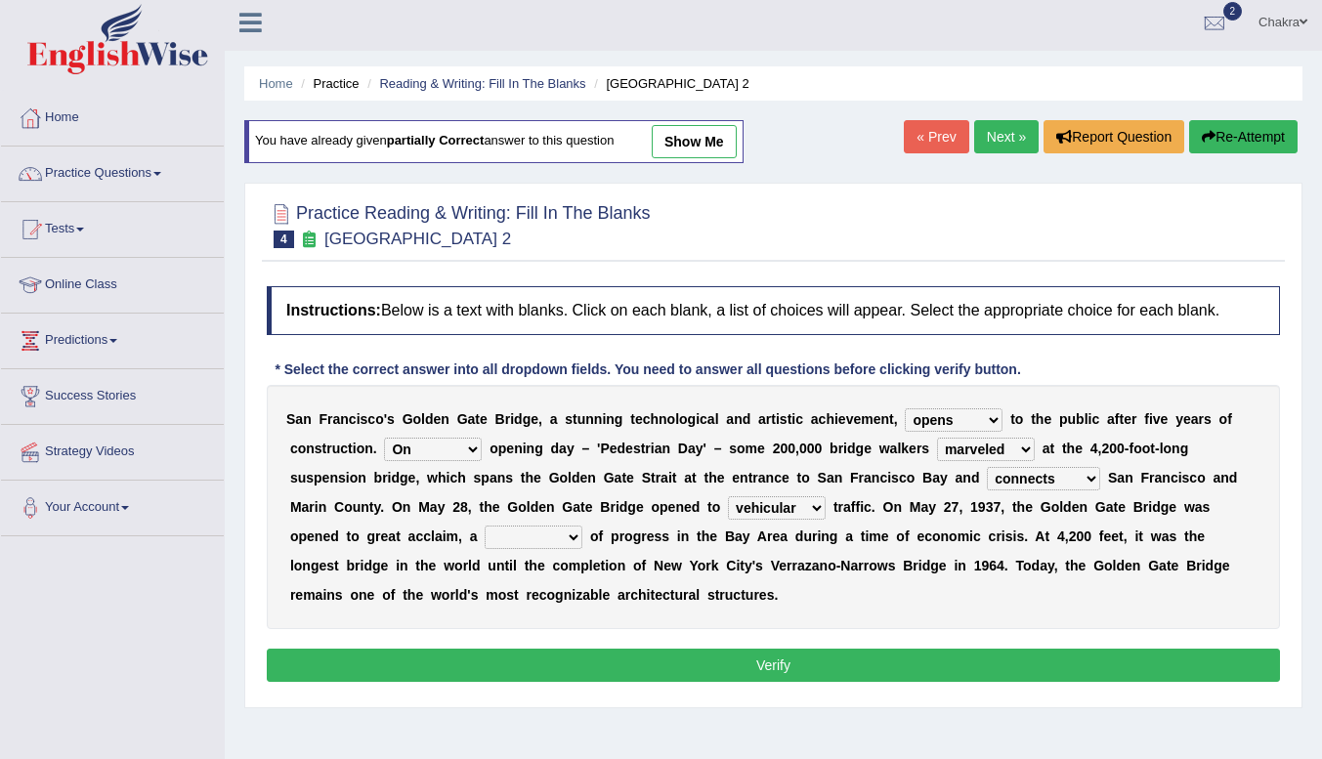
select select "symbol"
click at [485, 526] on select "denial symbol technique yield" at bounding box center [534, 537] width 98 height 23
click at [710, 667] on button "Verify" at bounding box center [773, 665] width 1013 height 33
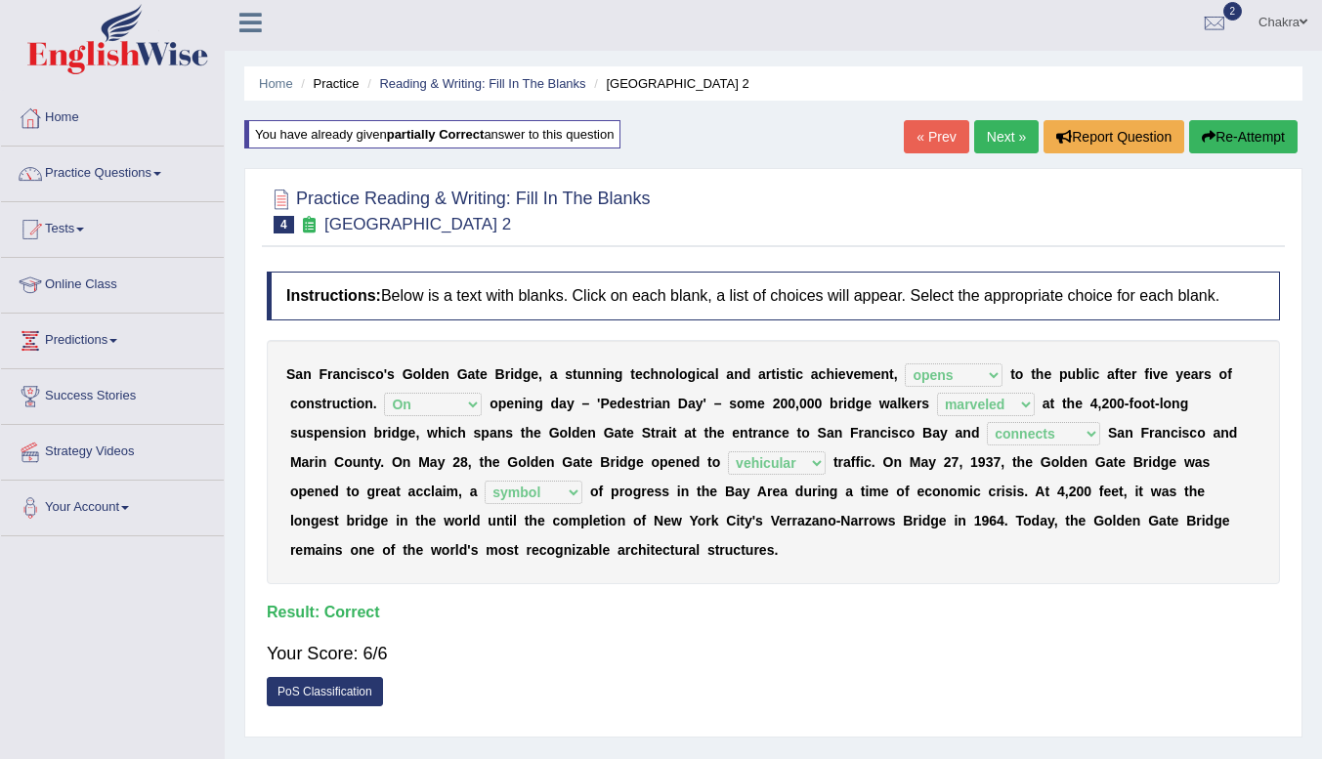
click at [997, 143] on link "Next »" at bounding box center [1006, 136] width 64 height 33
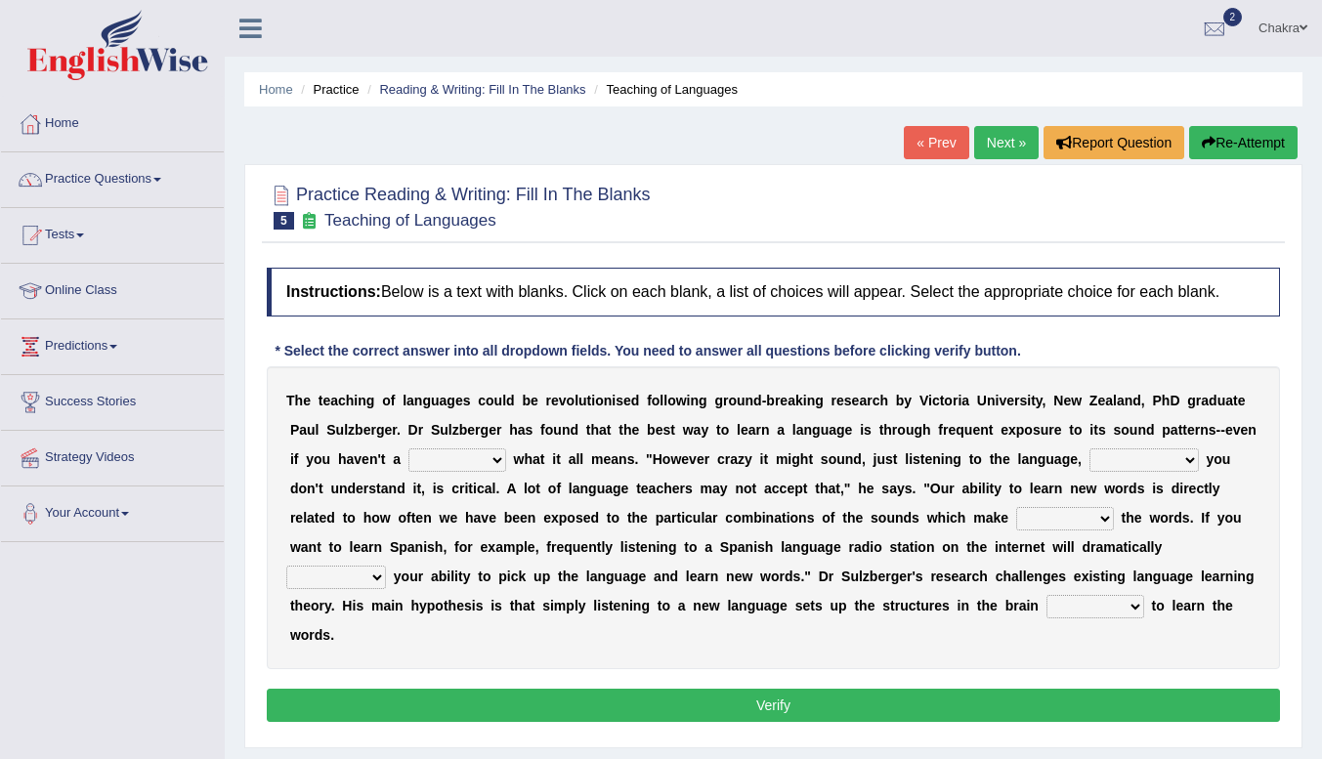
click at [481, 461] on select "dew claw clue due" at bounding box center [457, 459] width 98 height 23
select select "clue"
click at [408, 448] on select "dew claw clue due" at bounding box center [457, 459] width 98 height 23
click at [1170, 460] on select "but also all together even though if so" at bounding box center [1143, 459] width 109 height 23
select select "even though"
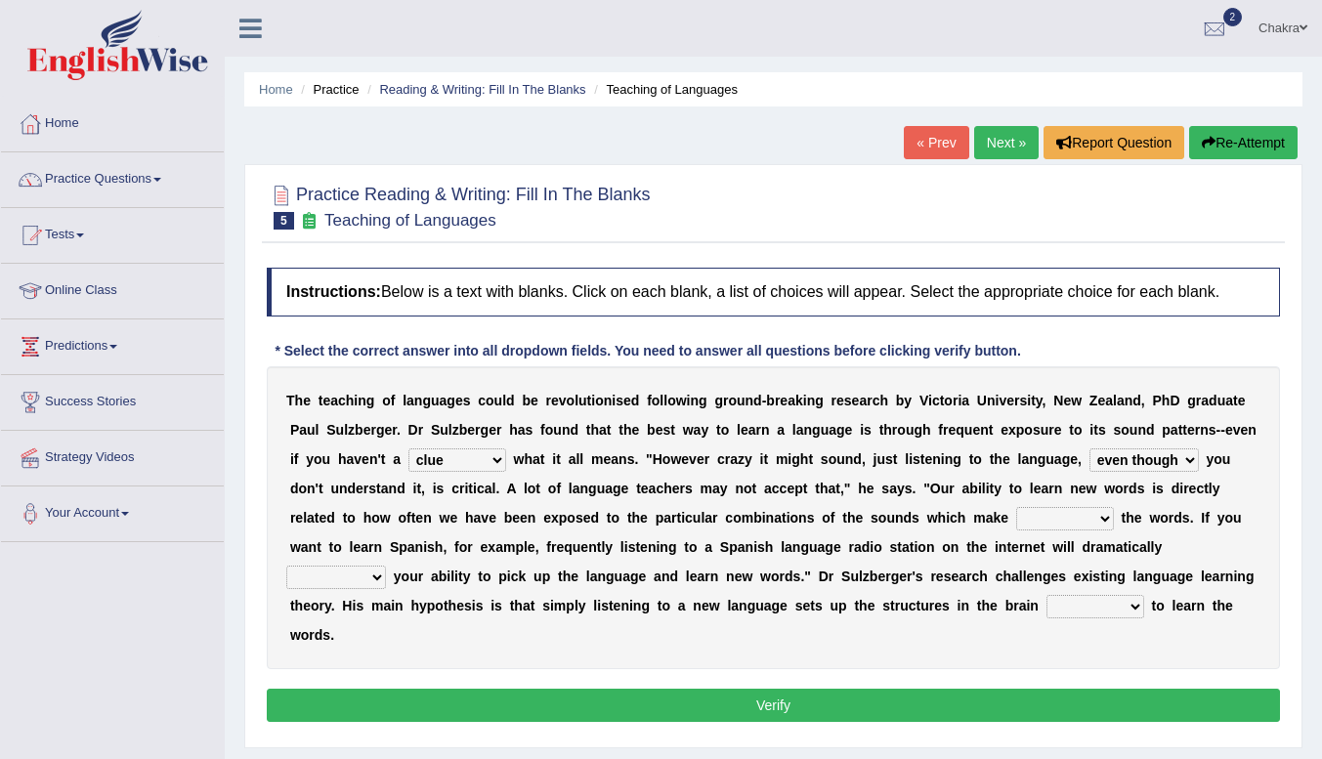
click at [1089, 448] on select "but also all together even though if so" at bounding box center [1143, 459] width 109 height 23
click at [1101, 525] on select "down up of on" at bounding box center [1065, 518] width 98 height 23
select select "up"
click at [1016, 507] on select "down up of on" at bounding box center [1065, 518] width 98 height 23
click at [379, 582] on select "evaluate exaggerate describe boost" at bounding box center [336, 577] width 100 height 23
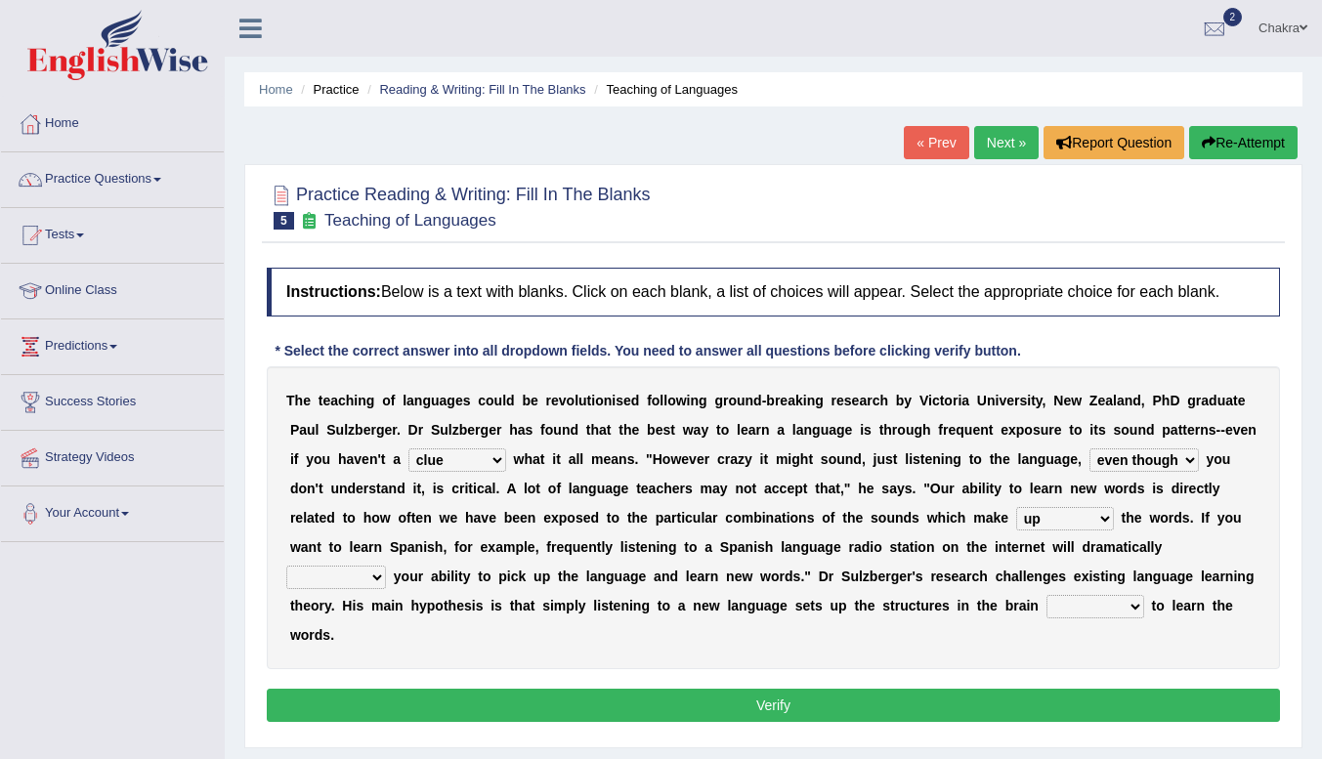
click at [313, 709] on button "Verify" at bounding box center [773, 705] width 1013 height 33
click at [345, 578] on select "evaluate exaggerate describe boost" at bounding box center [336, 577] width 100 height 23
select select "boost"
click at [286, 566] on select "evaluate exaggerate describe boost" at bounding box center [336, 577] width 100 height 23
click at [1098, 611] on select "requiring required directed to require" at bounding box center [1095, 606] width 98 height 23
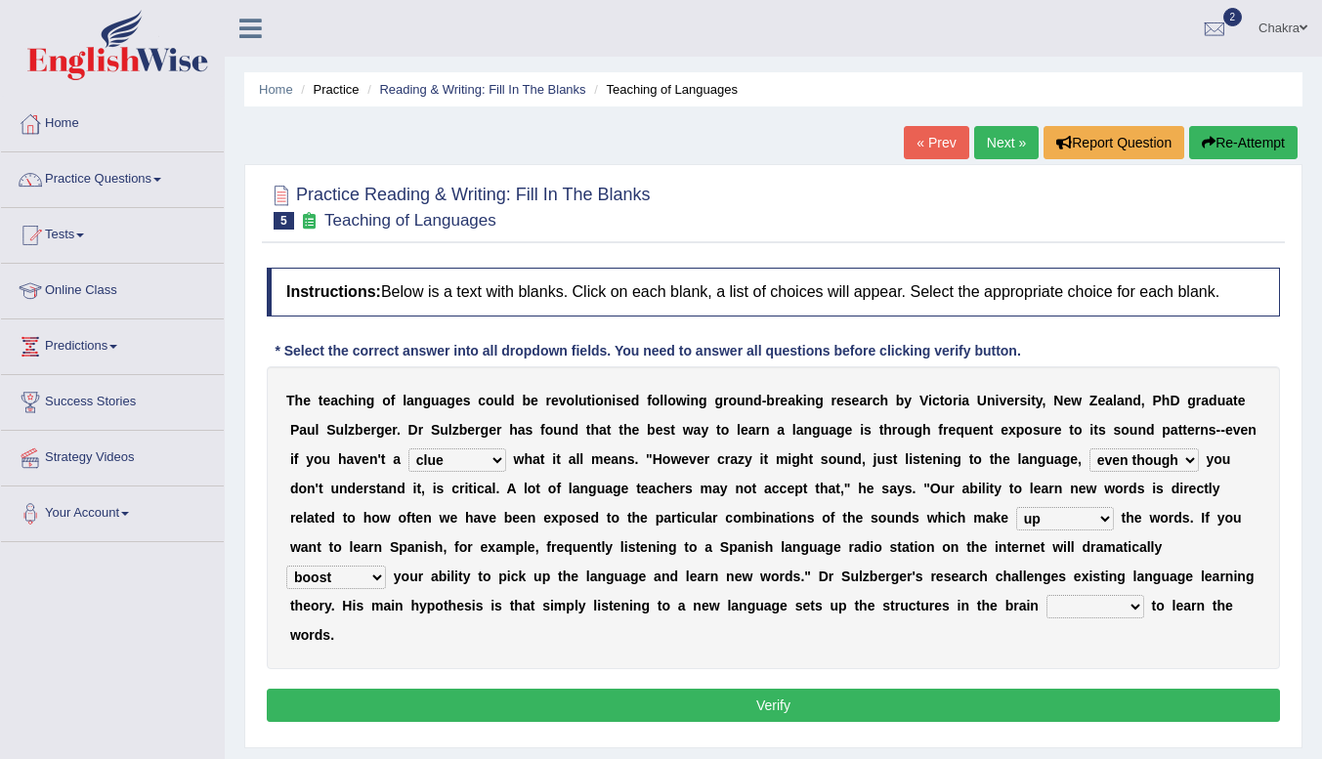
select select "requiring"
click at [1046, 595] on select "requiring required directed to require" at bounding box center [1095, 606] width 98 height 23
click at [729, 722] on button "Verify" at bounding box center [773, 705] width 1013 height 33
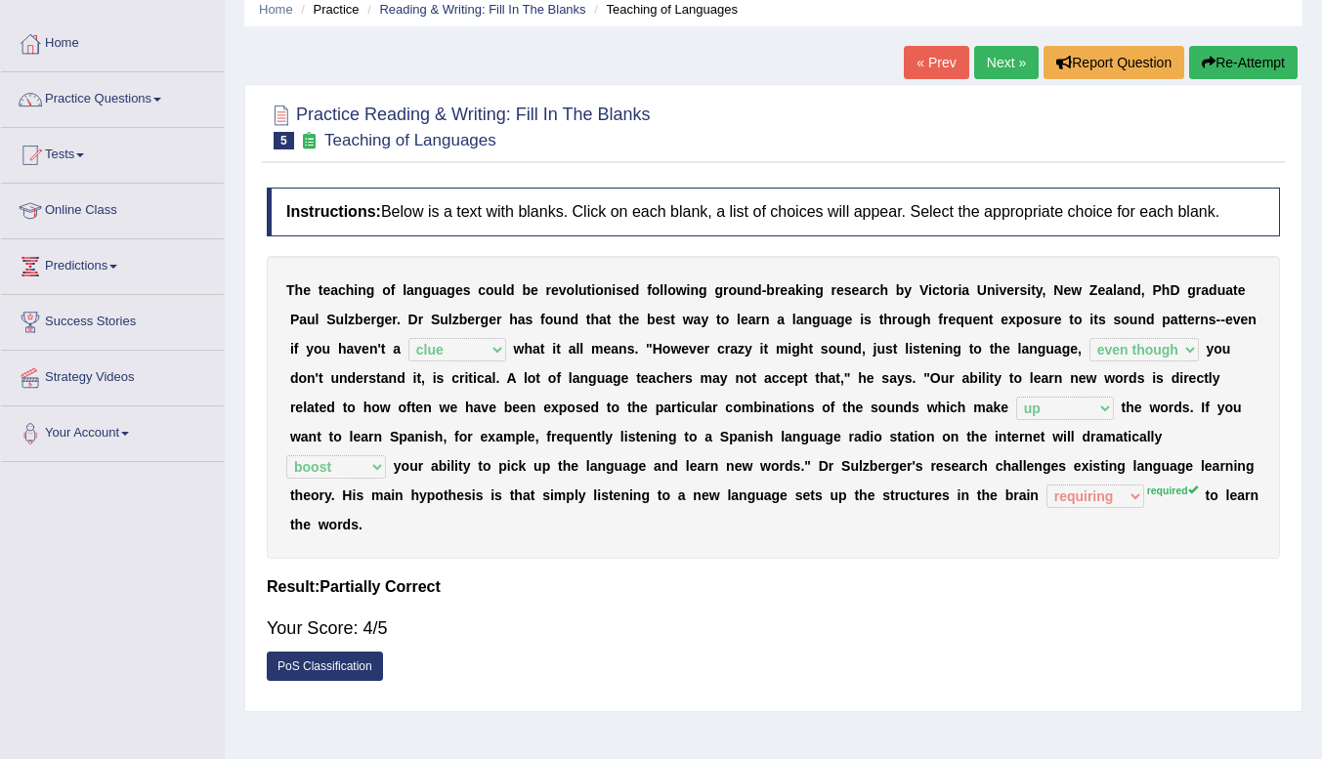
scroll to position [75, 0]
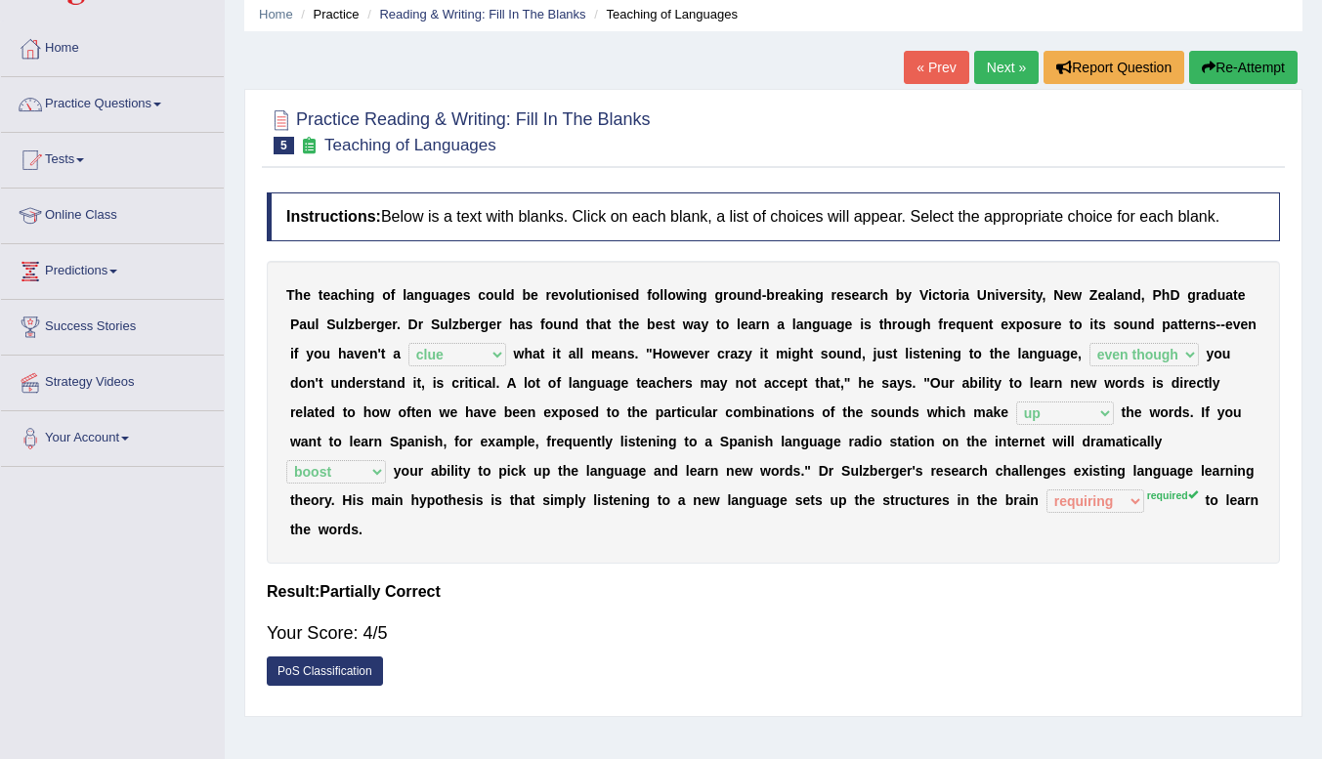
click at [1000, 64] on link "Next »" at bounding box center [1006, 67] width 64 height 33
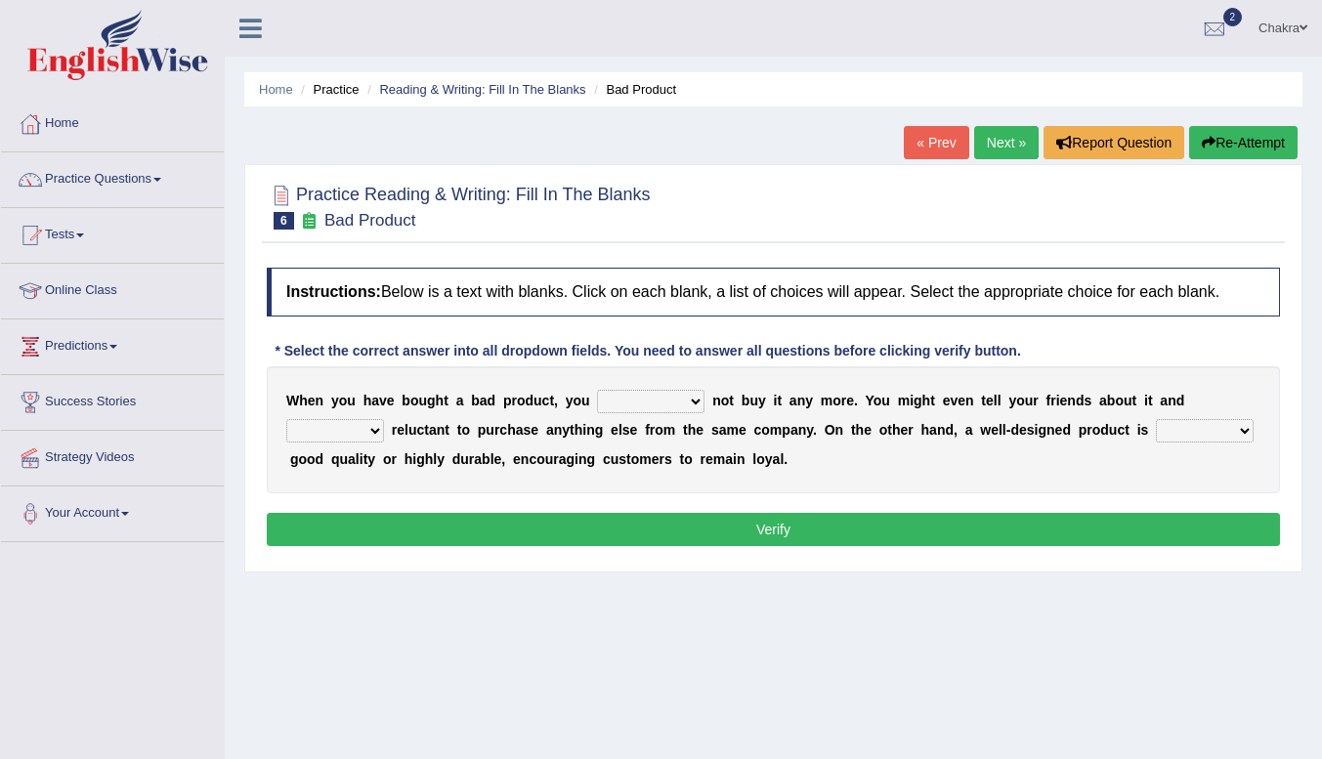
click at [675, 398] on select "would have should have should" at bounding box center [650, 401] width 107 height 23
select select "should"
click at [597, 390] on select "would have should have should" at bounding box center [650, 401] width 107 height 23
click at [373, 434] on select "is are be being" at bounding box center [335, 430] width 98 height 23
select select "be"
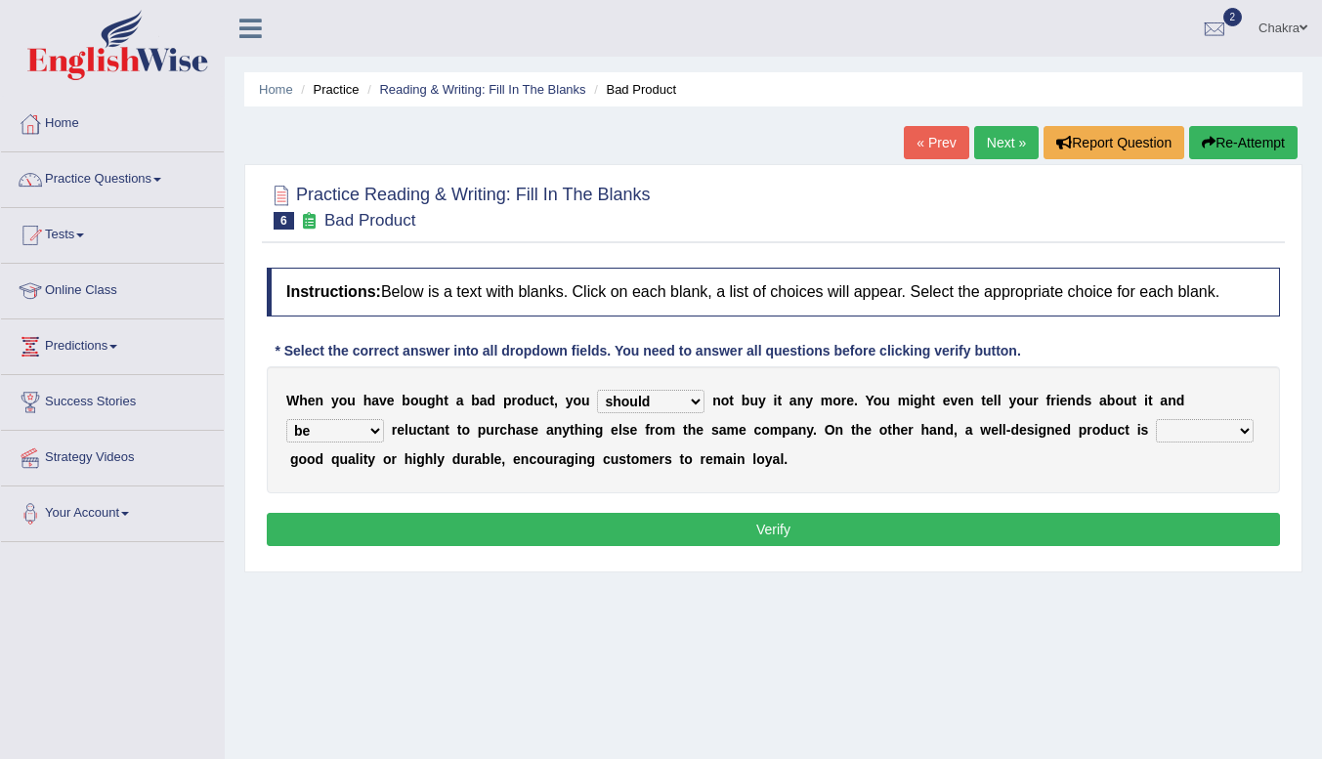
click at [286, 419] on select "is are be being" at bounding box center [335, 430] width 98 height 23
click at [1208, 432] on select "both also neither either" at bounding box center [1205, 430] width 98 height 23
select select "both"
click at [1156, 419] on select "both also neither either" at bounding box center [1205, 430] width 98 height 23
click at [1027, 543] on button "Verify" at bounding box center [773, 529] width 1013 height 33
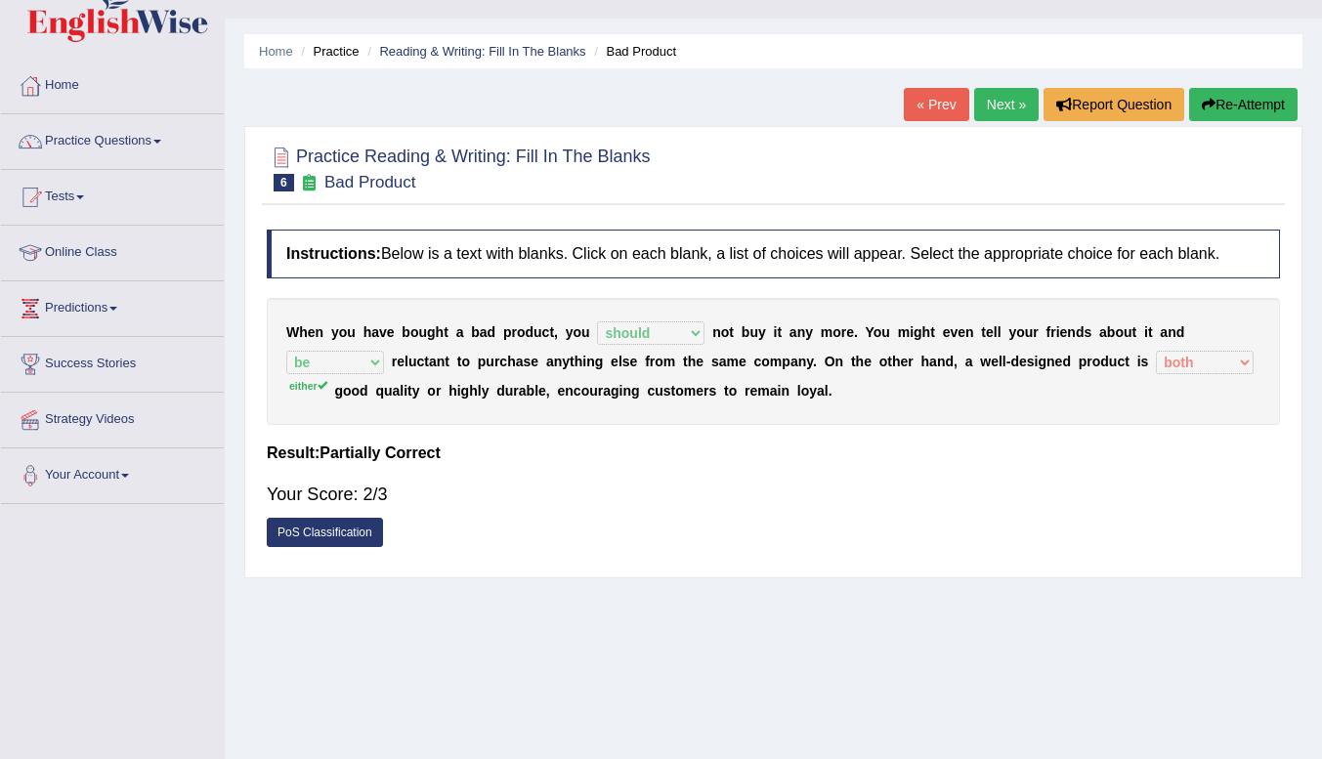
scroll to position [21, 0]
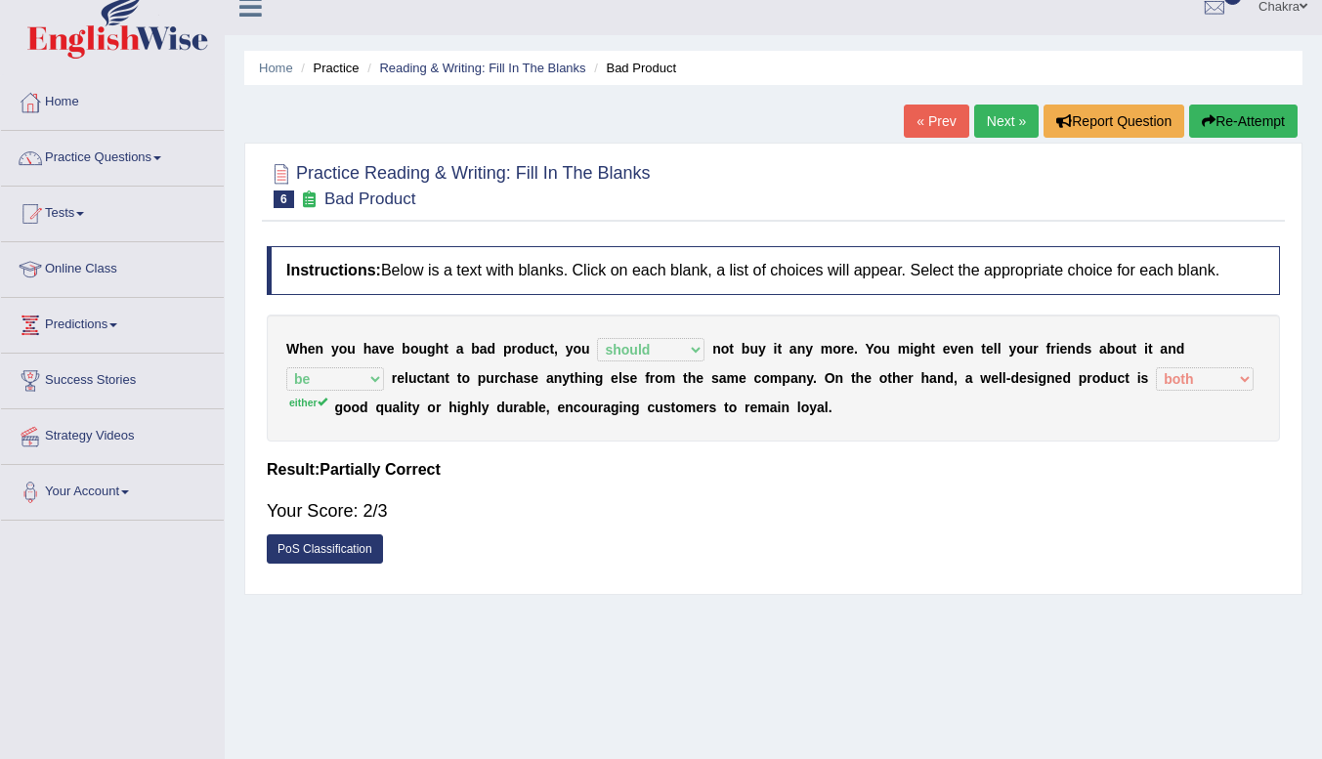
click at [1249, 120] on button "Re-Attempt" at bounding box center [1243, 121] width 108 height 33
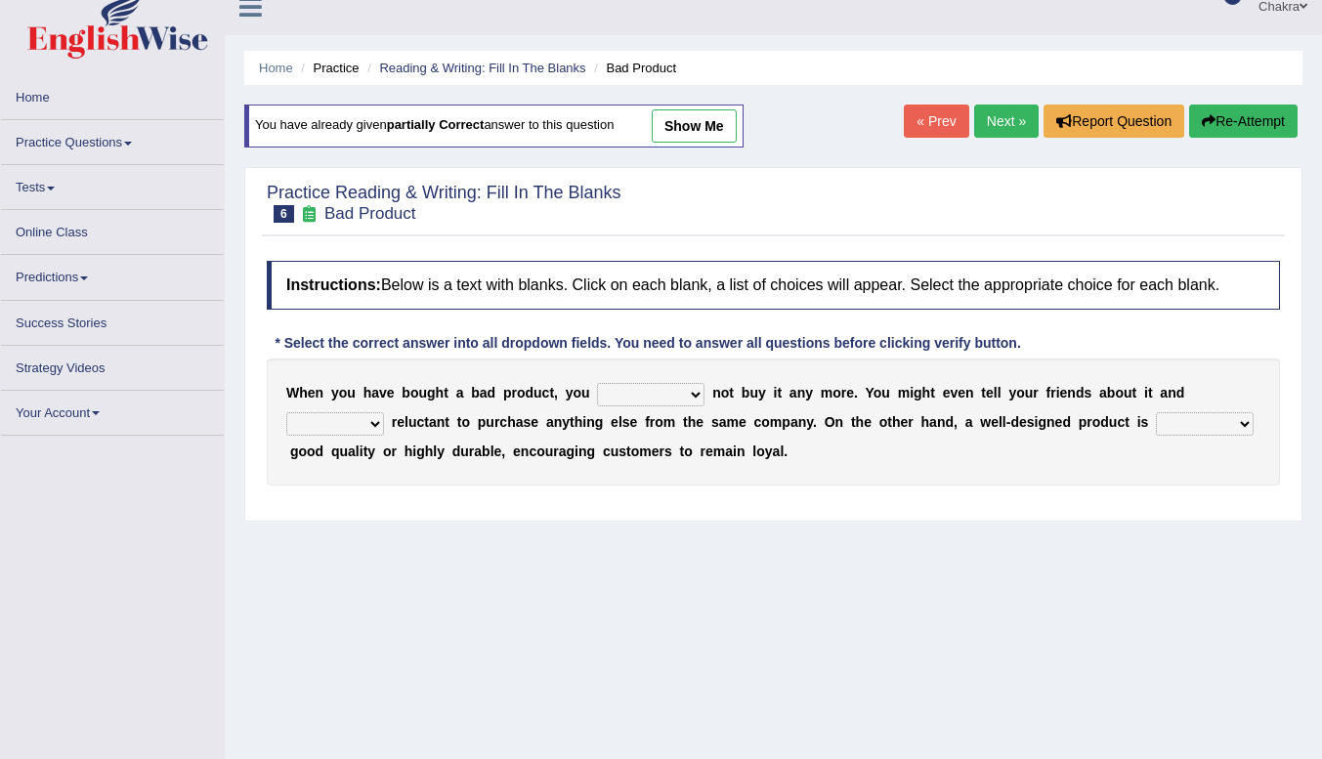
click at [1218, 425] on select "both also neither either" at bounding box center [1205, 423] width 98 height 23
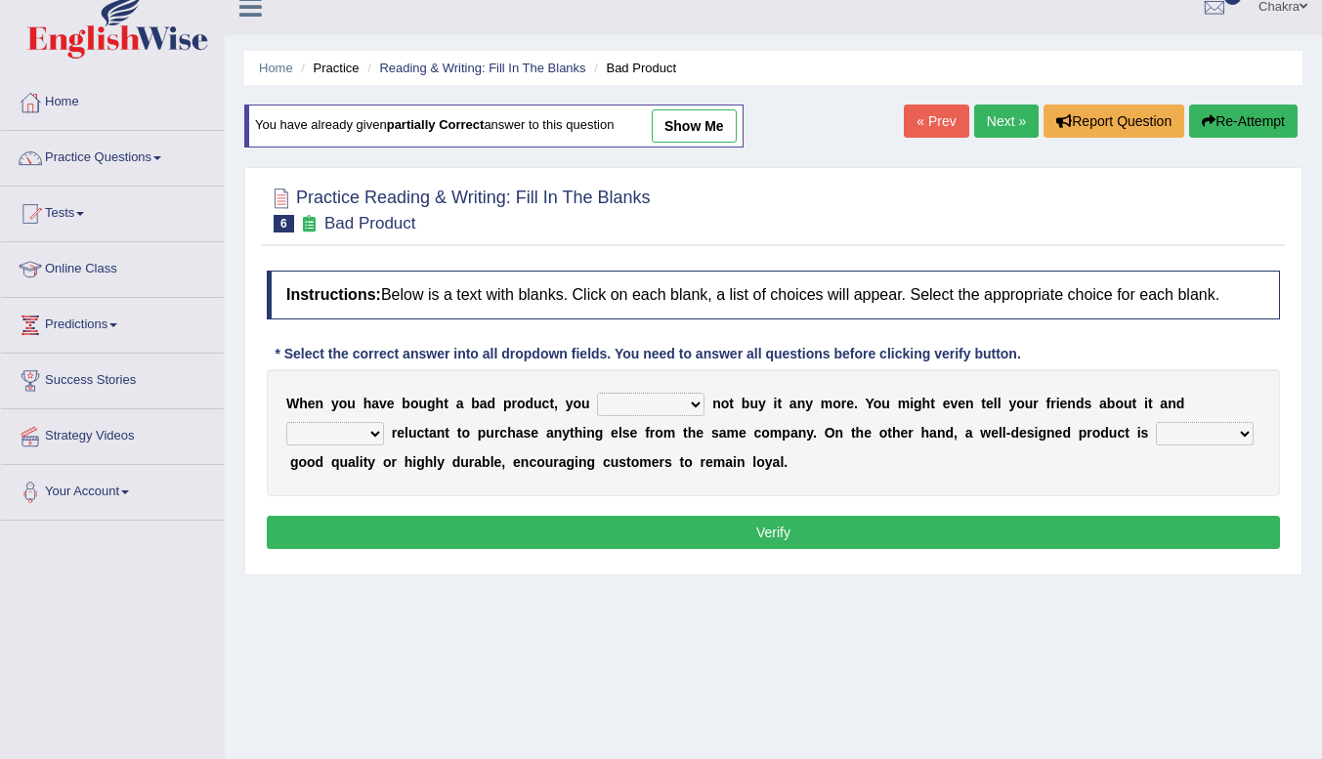
select select "also"
click at [1156, 422] on select "both also neither either" at bounding box center [1205, 433] width 98 height 23
click at [374, 438] on select "is are be being" at bounding box center [335, 433] width 98 height 23
select select "be"
click at [286, 422] on select "is are be being" at bounding box center [335, 433] width 98 height 23
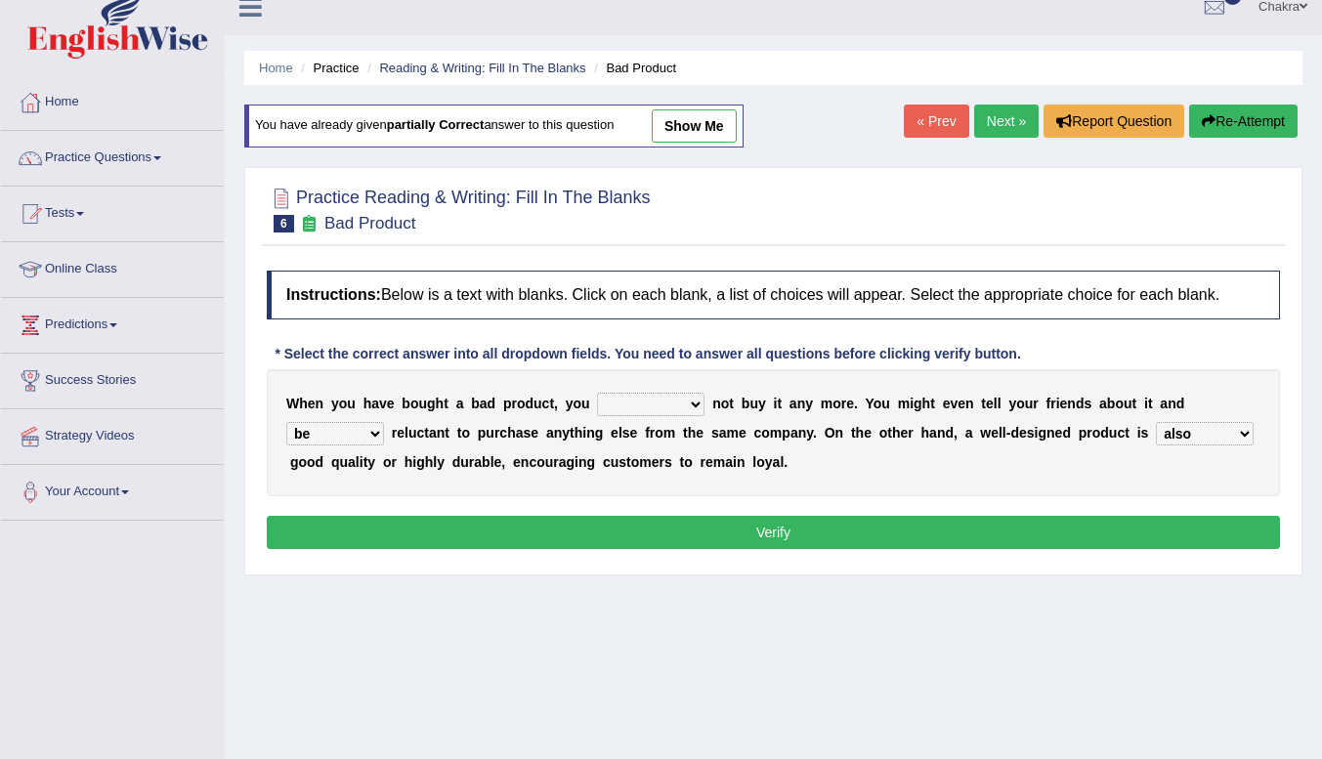
click at [656, 406] on select "would have should have should" at bounding box center [650, 404] width 107 height 23
select select "should have"
click at [597, 393] on select "would have should have should" at bounding box center [650, 404] width 107 height 23
click at [836, 517] on button "Verify" at bounding box center [773, 532] width 1013 height 33
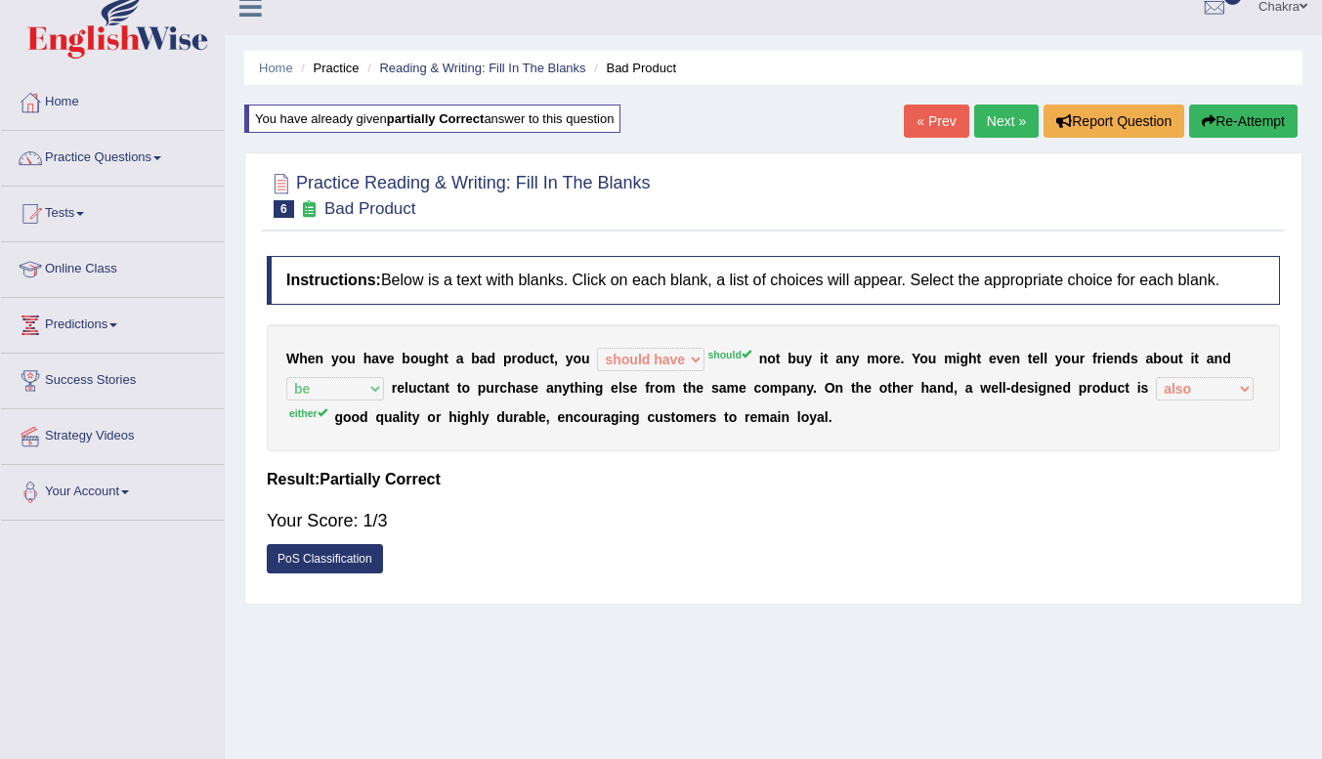
click at [1246, 105] on button "Re-Attempt" at bounding box center [1243, 121] width 108 height 33
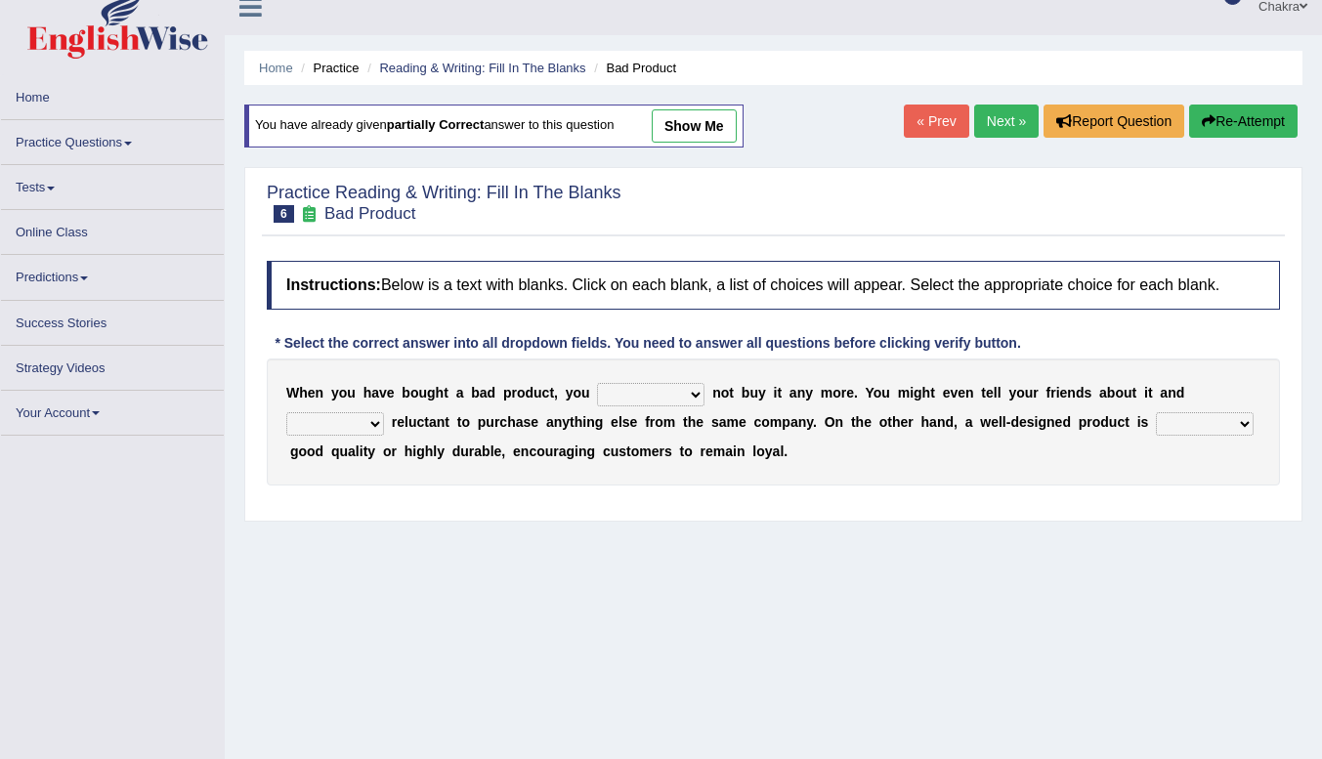
click at [663, 396] on select "would have should have should" at bounding box center [650, 394] width 107 height 23
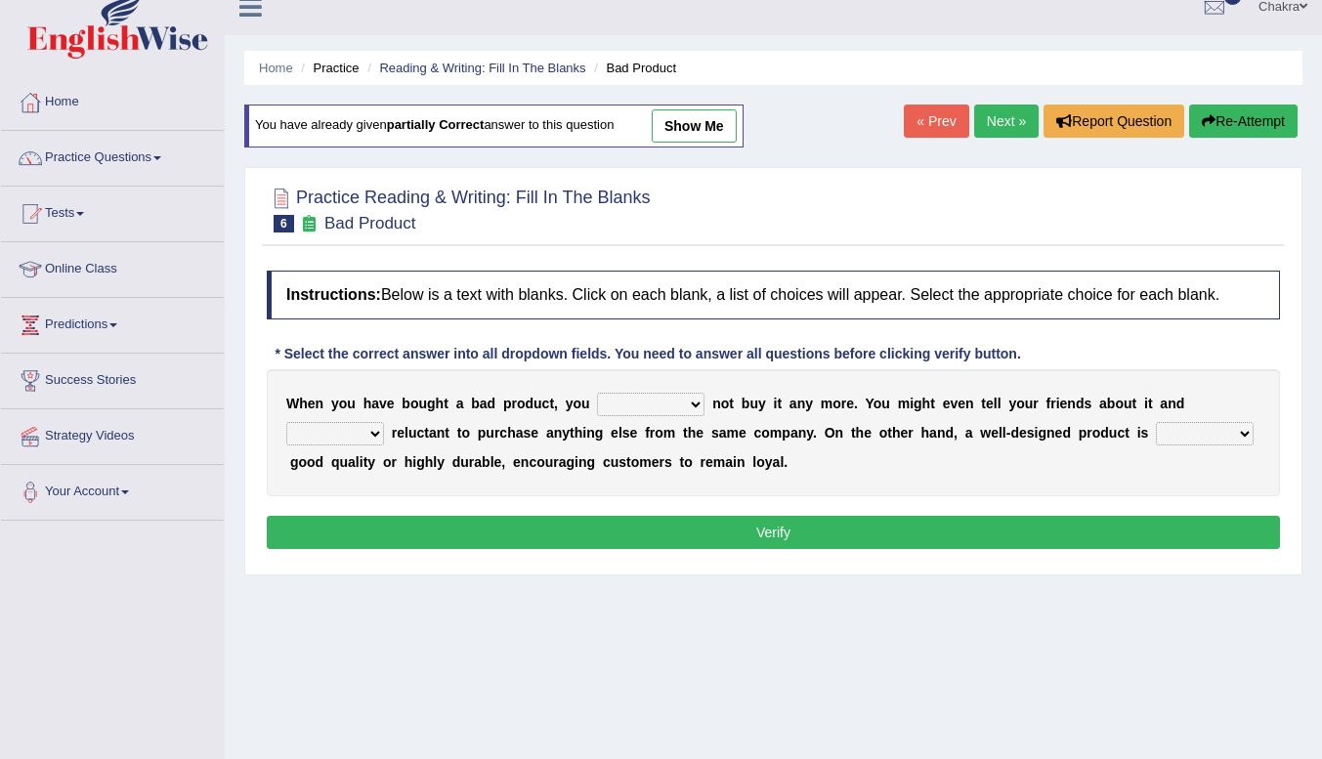
select select "should"
click at [597, 393] on select "would have should have should" at bounding box center [650, 404] width 107 height 23
click at [357, 423] on select "is are be being" at bounding box center [335, 433] width 98 height 23
select select "be"
click at [286, 422] on select "is are be being" at bounding box center [335, 433] width 98 height 23
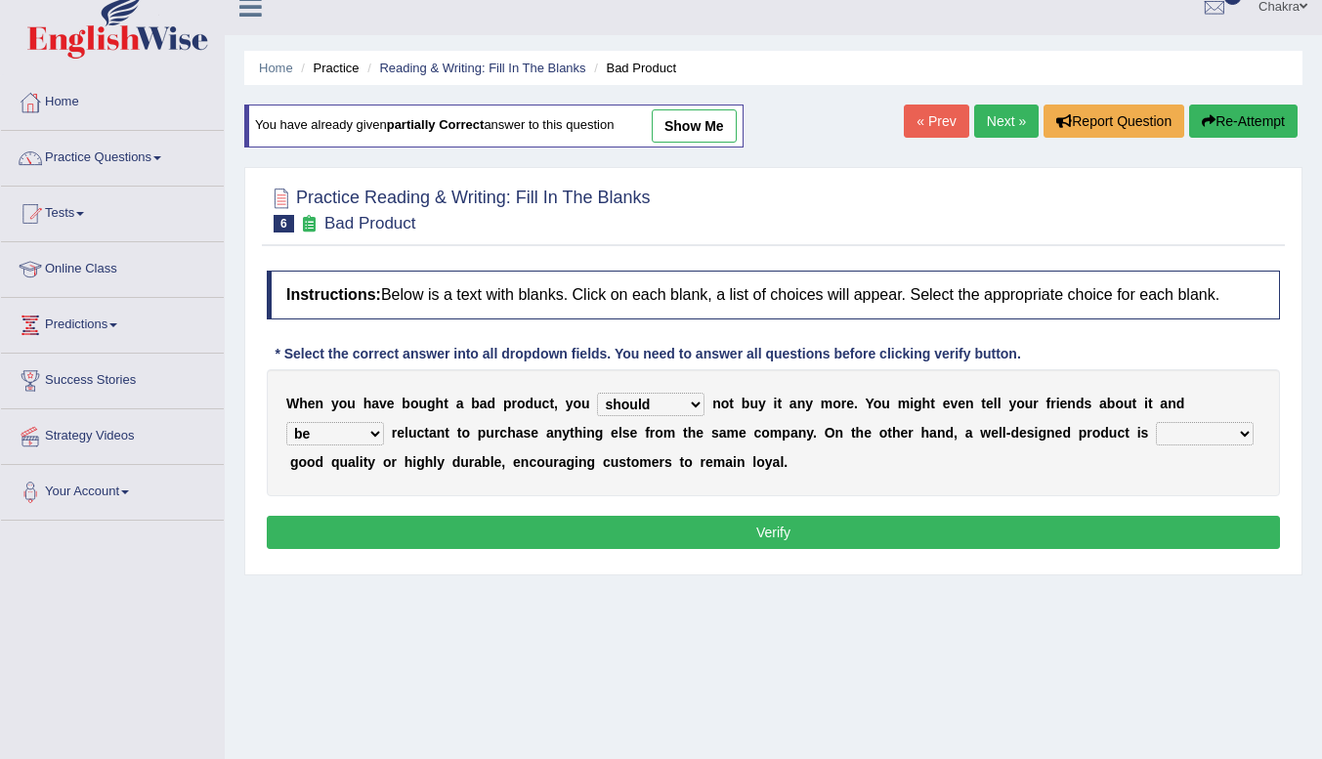
click at [1200, 432] on select "both also neither either" at bounding box center [1205, 433] width 98 height 23
select select "either"
click at [1156, 422] on select "both also neither either" at bounding box center [1205, 433] width 98 height 23
click at [916, 546] on button "Verify" at bounding box center [773, 532] width 1013 height 33
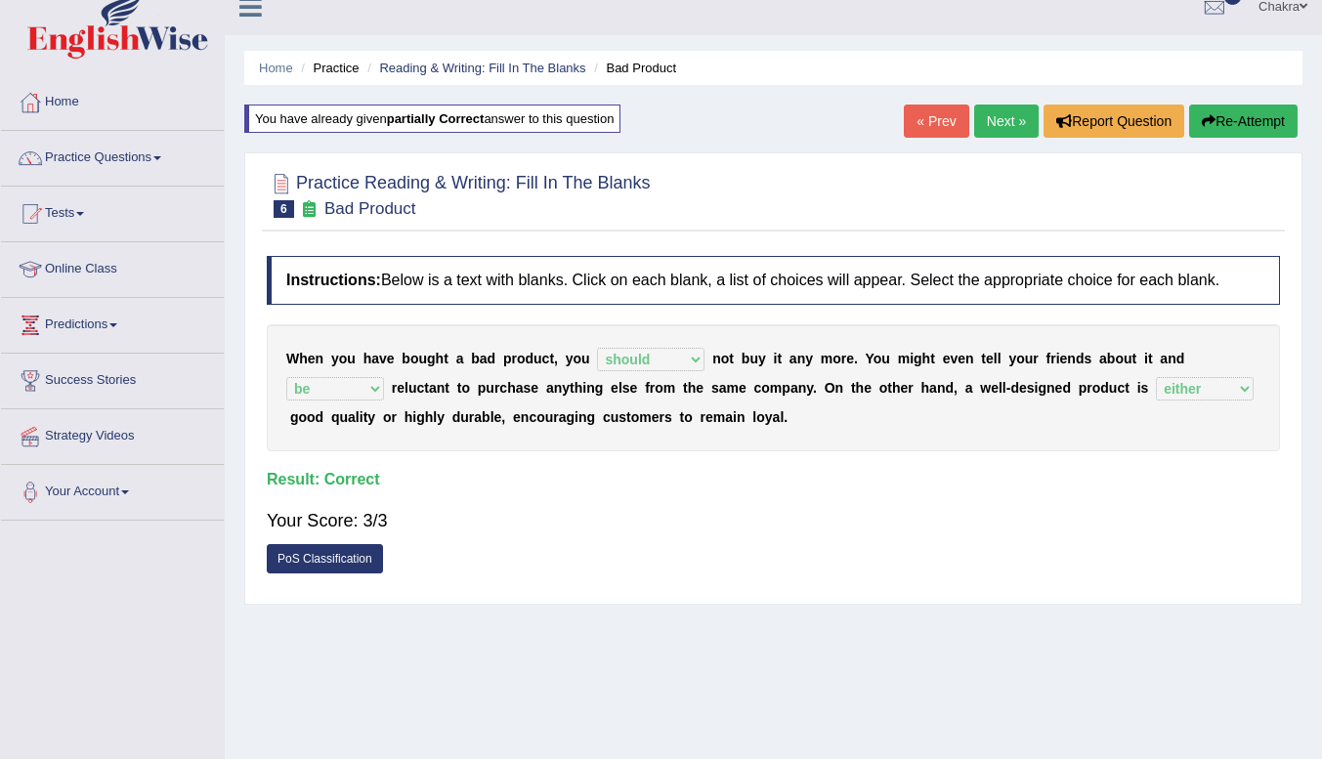
click at [987, 129] on link "Next »" at bounding box center [1006, 121] width 64 height 33
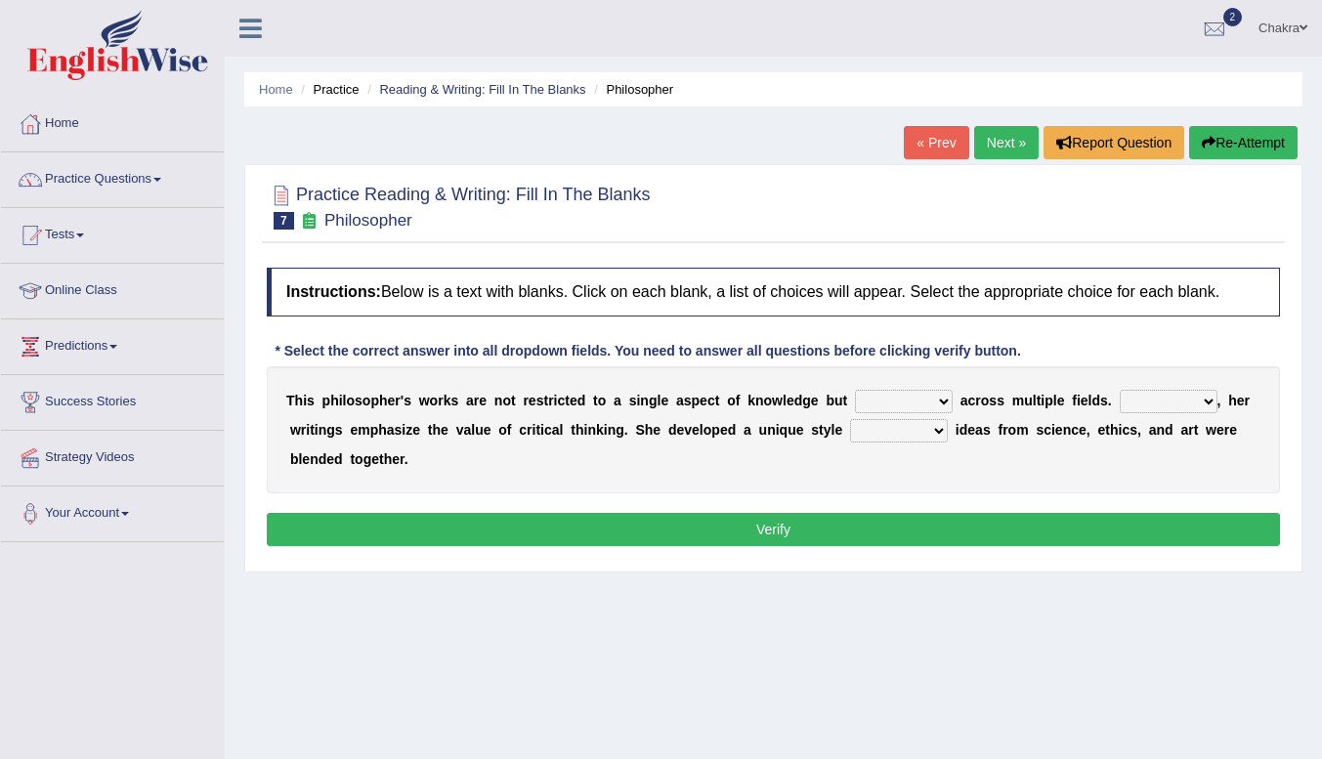
click at [926, 394] on select "constrain contain assemble extend" at bounding box center [904, 401] width 98 height 23
select select "extend"
click at [855, 390] on select "constrain contain assemble extend" at bounding box center [904, 401] width 98 height 23
click at [1179, 399] on select "Rather So Moreover Likely" at bounding box center [1169, 401] width 98 height 23
select select "Moreover"
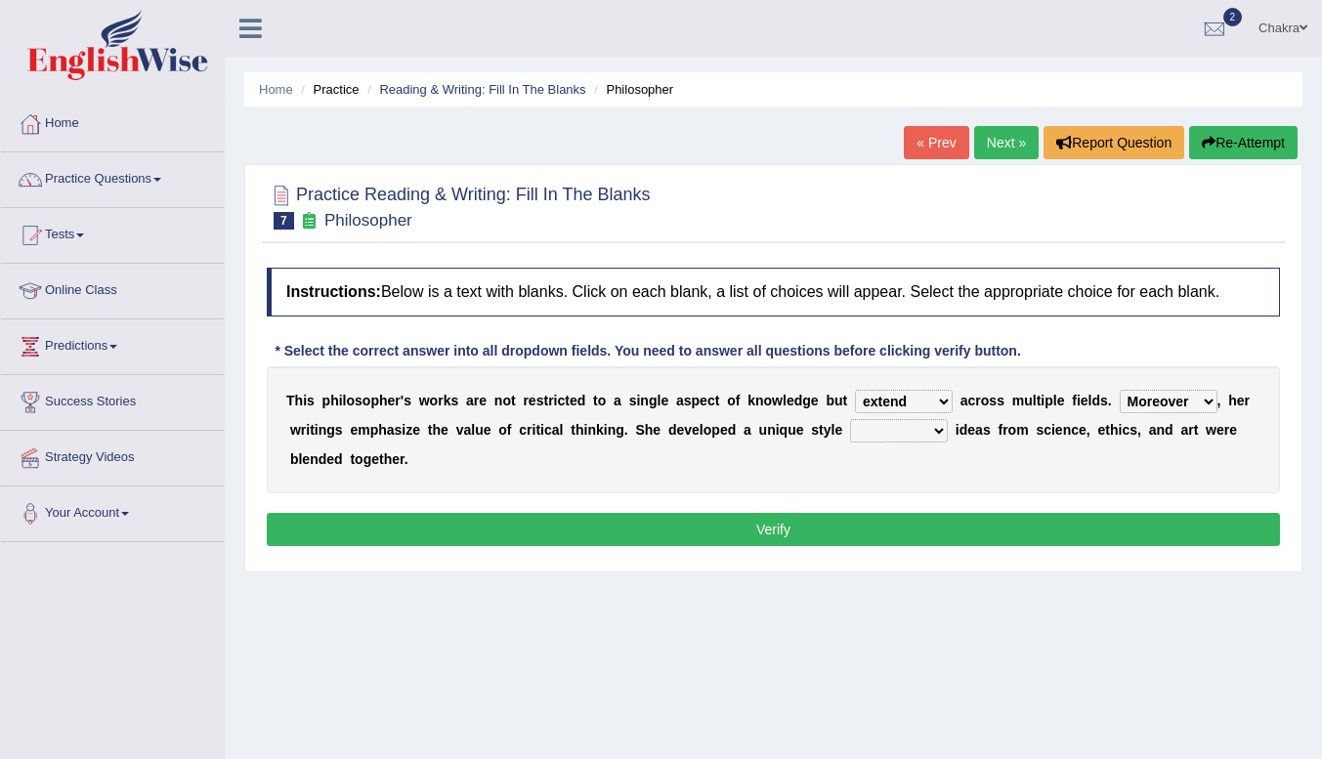
click at [1120, 390] on select "Rather So Moreover Likely" at bounding box center [1169, 401] width 98 height 23
click at [896, 438] on select "in that that which in which" at bounding box center [899, 430] width 98 height 23
select select "in which"
click at [850, 419] on select "in that that which in which" at bounding box center [899, 430] width 98 height 23
click at [902, 528] on button "Verify" at bounding box center [773, 529] width 1013 height 33
